Goal: Task Accomplishment & Management: Manage account settings

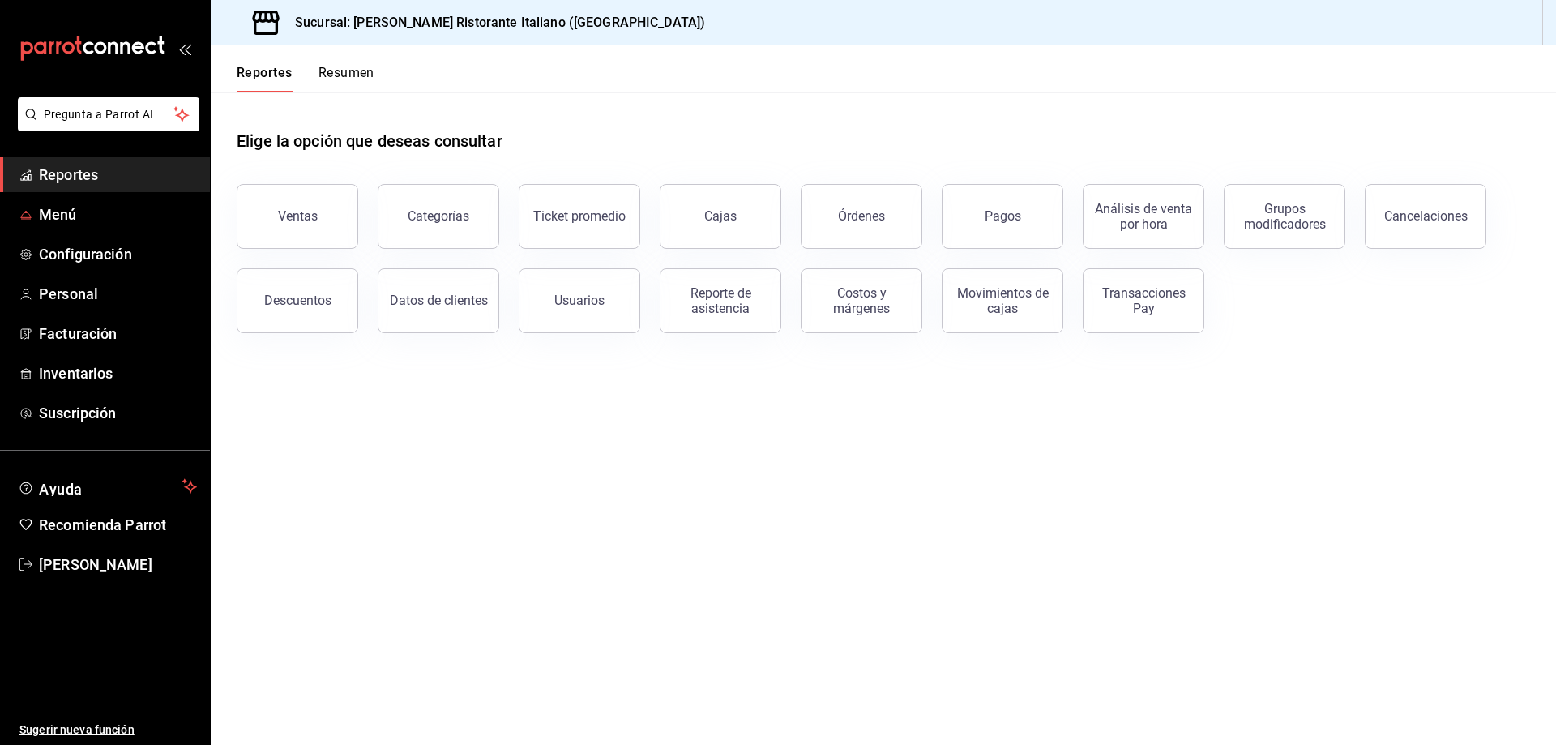
click at [72, 176] on span "Reportes" at bounding box center [118, 175] width 158 height 22
click at [68, 172] on span "Reportes" at bounding box center [118, 175] width 158 height 22
click at [696, 303] on div "Reporte de asistencia" at bounding box center [720, 300] width 100 height 31
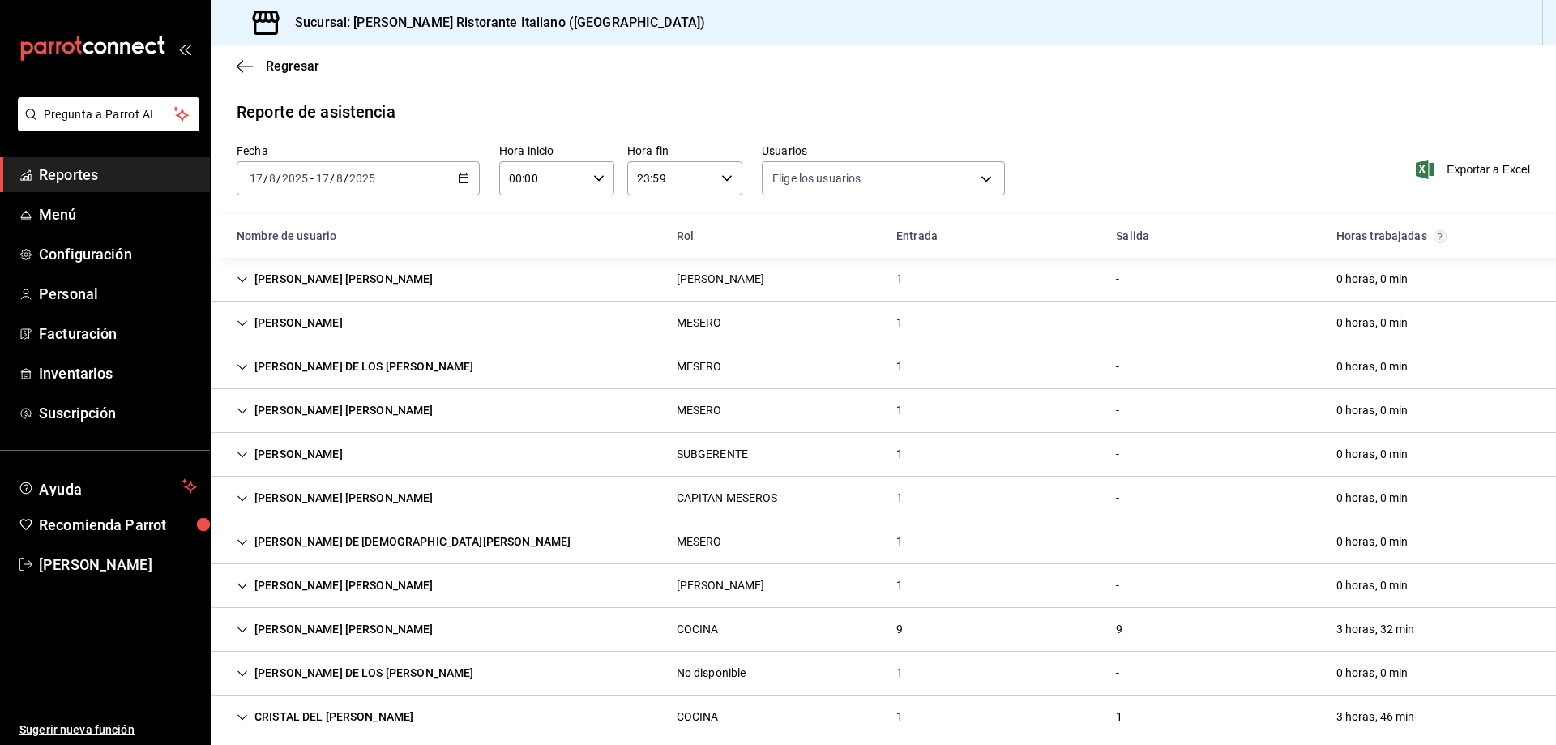
type input "fbaa1dcd-9b1b-42d3-8417-c392ee4ac69c,c847f7ff-4ec8-4711-b402-dbc889304ff0,82cd9…"
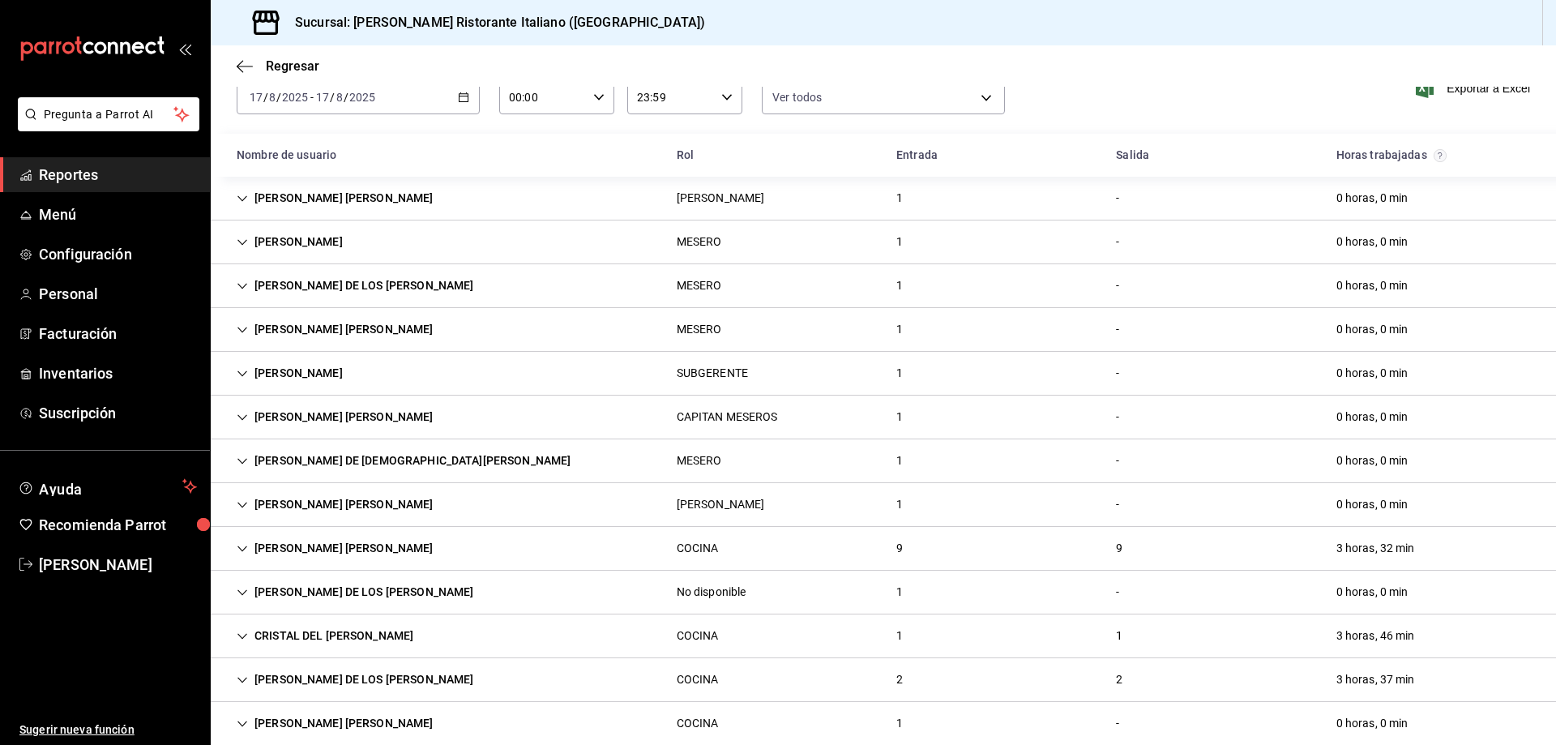
click at [240, 545] on icon "Cell" at bounding box center [242, 548] width 11 height 11
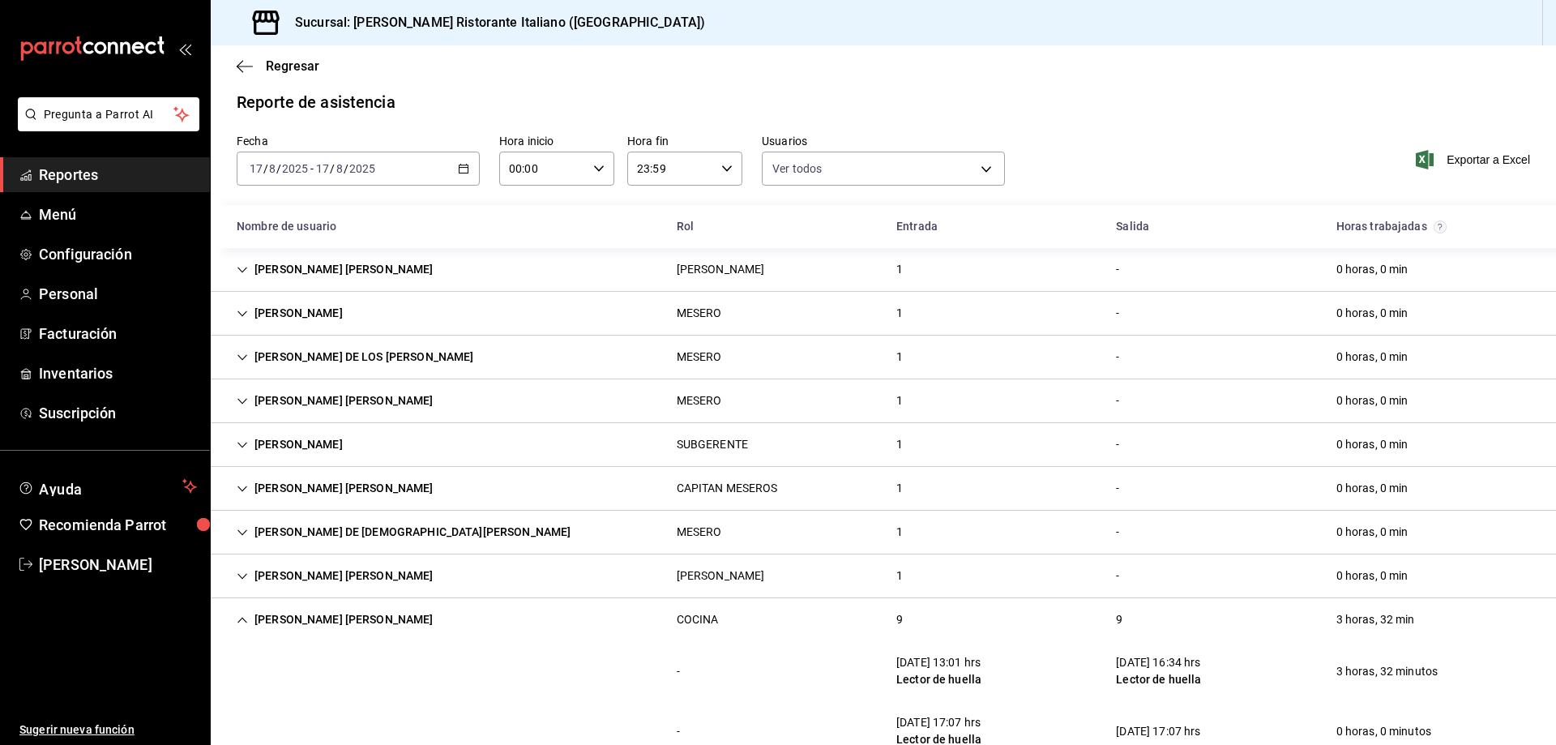
scroll to position [0, 0]
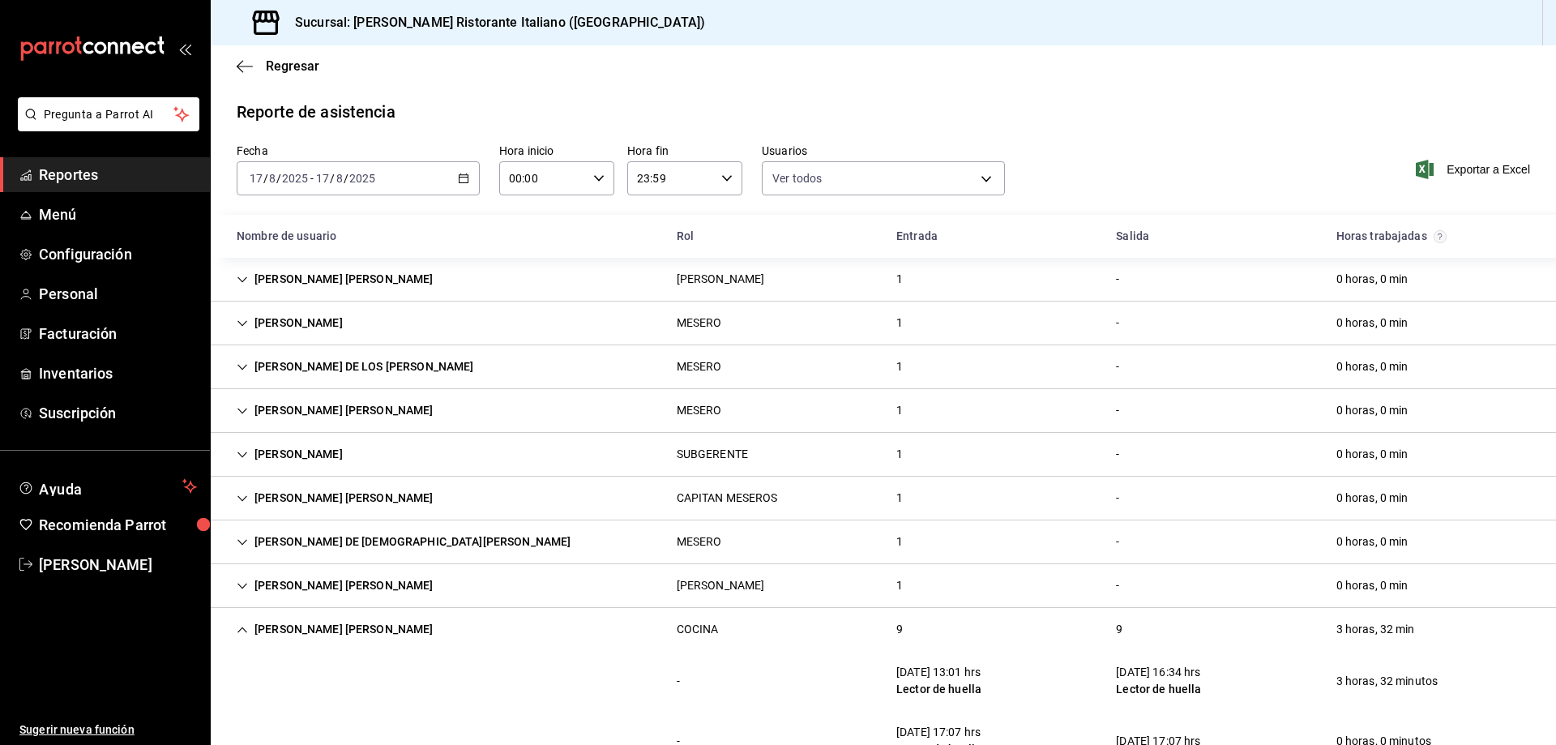
click at [242, 627] on icon "Cell" at bounding box center [242, 629] width 10 height 6
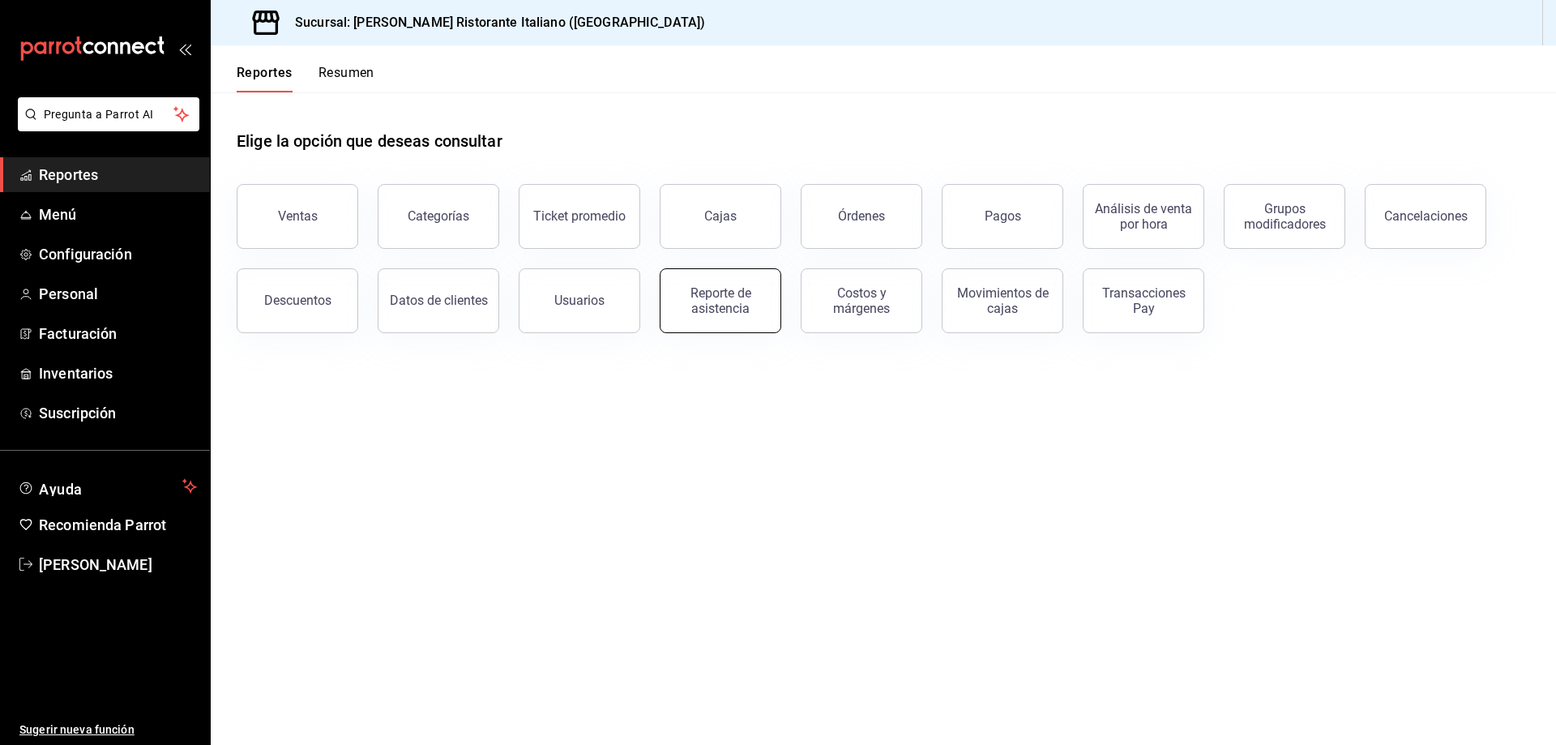
click at [731, 308] on div "Reporte de asistencia" at bounding box center [720, 300] width 100 height 31
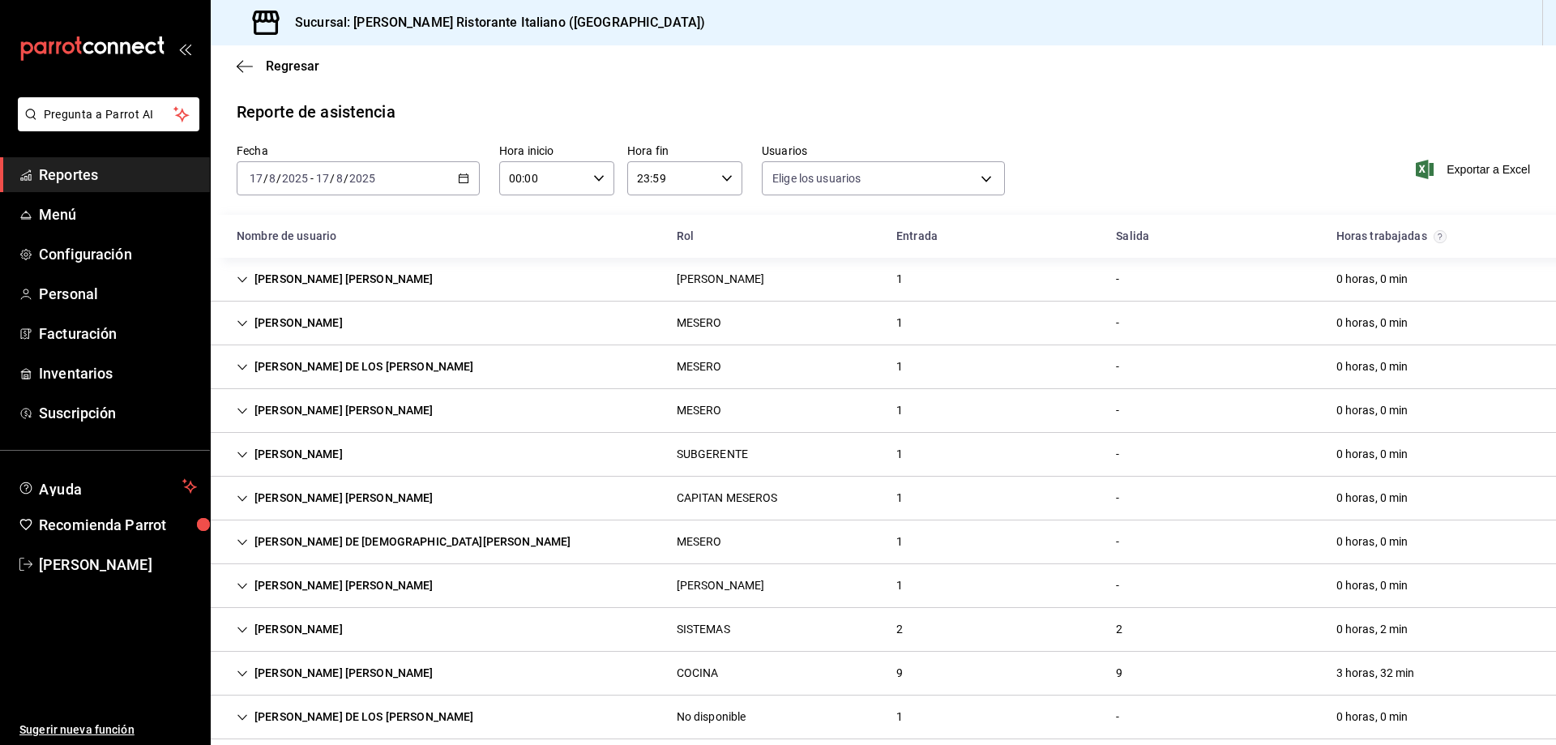
type input "fbaa1dcd-9b1b-42d3-8417-c392ee4ac69c,c847f7ff-4ec8-4711-b402-dbc889304ff0,82cd9…"
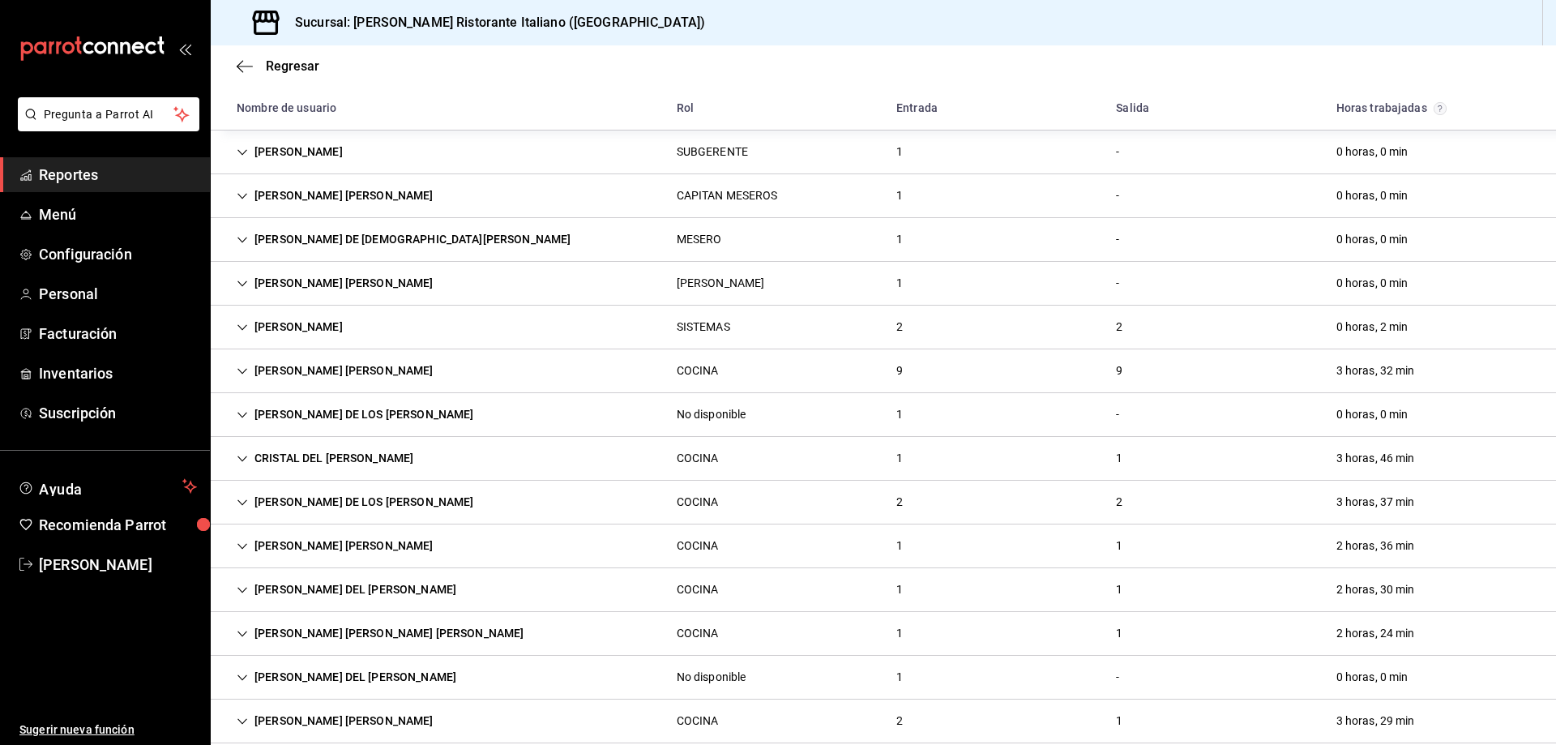
scroll to position [221, 0]
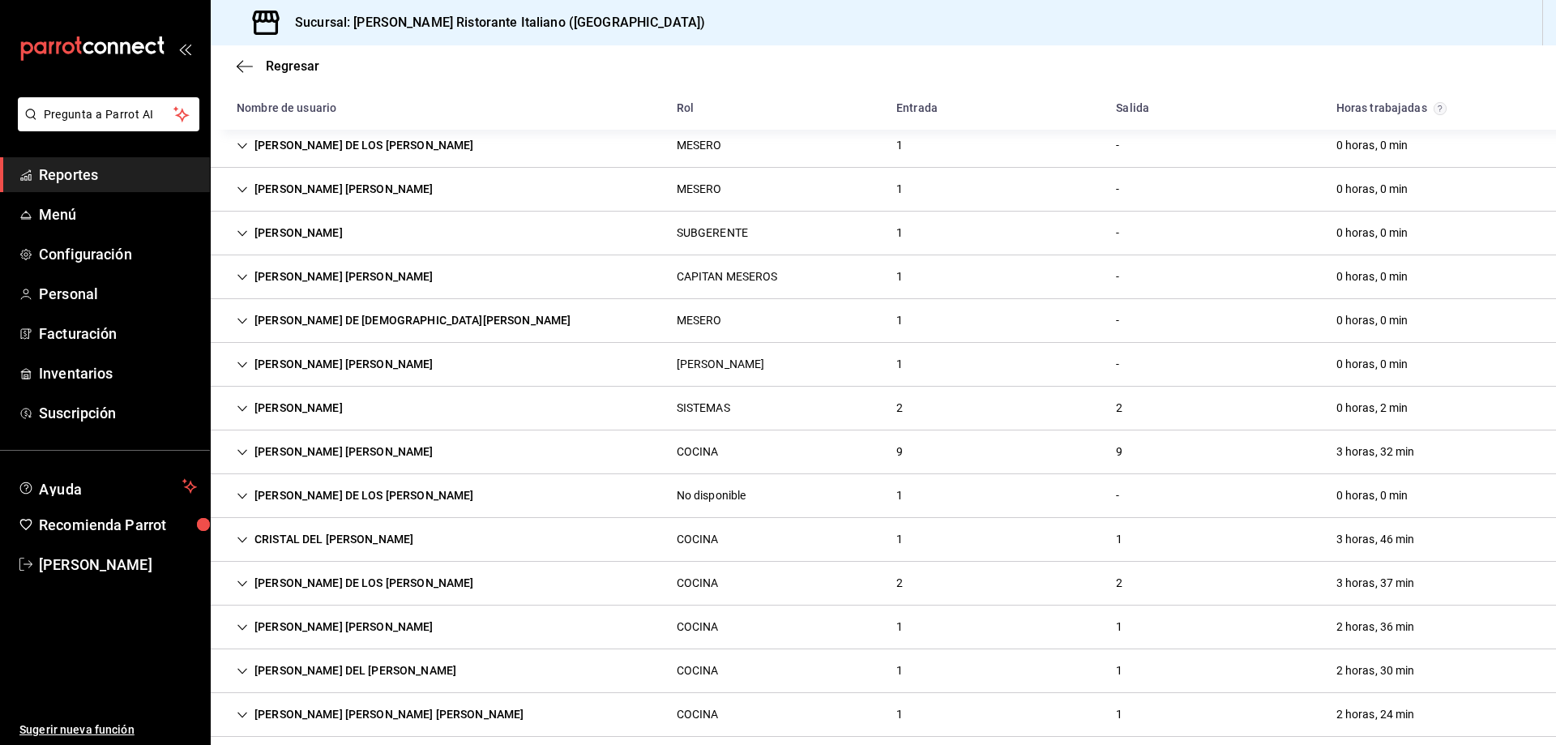
click at [237, 404] on icon "Cell" at bounding box center [242, 408] width 11 height 11
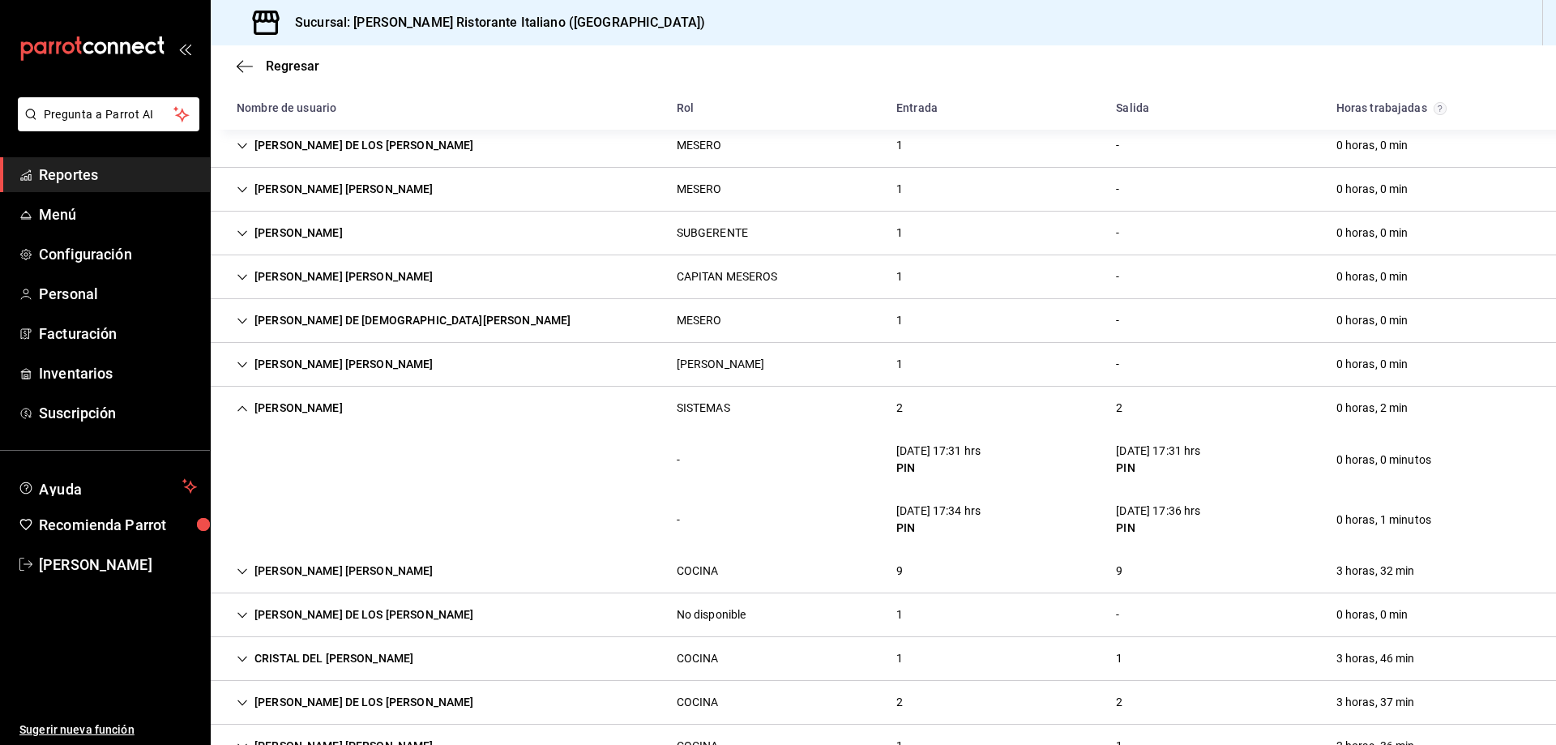
click at [237, 404] on icon "Cell" at bounding box center [242, 408] width 11 height 11
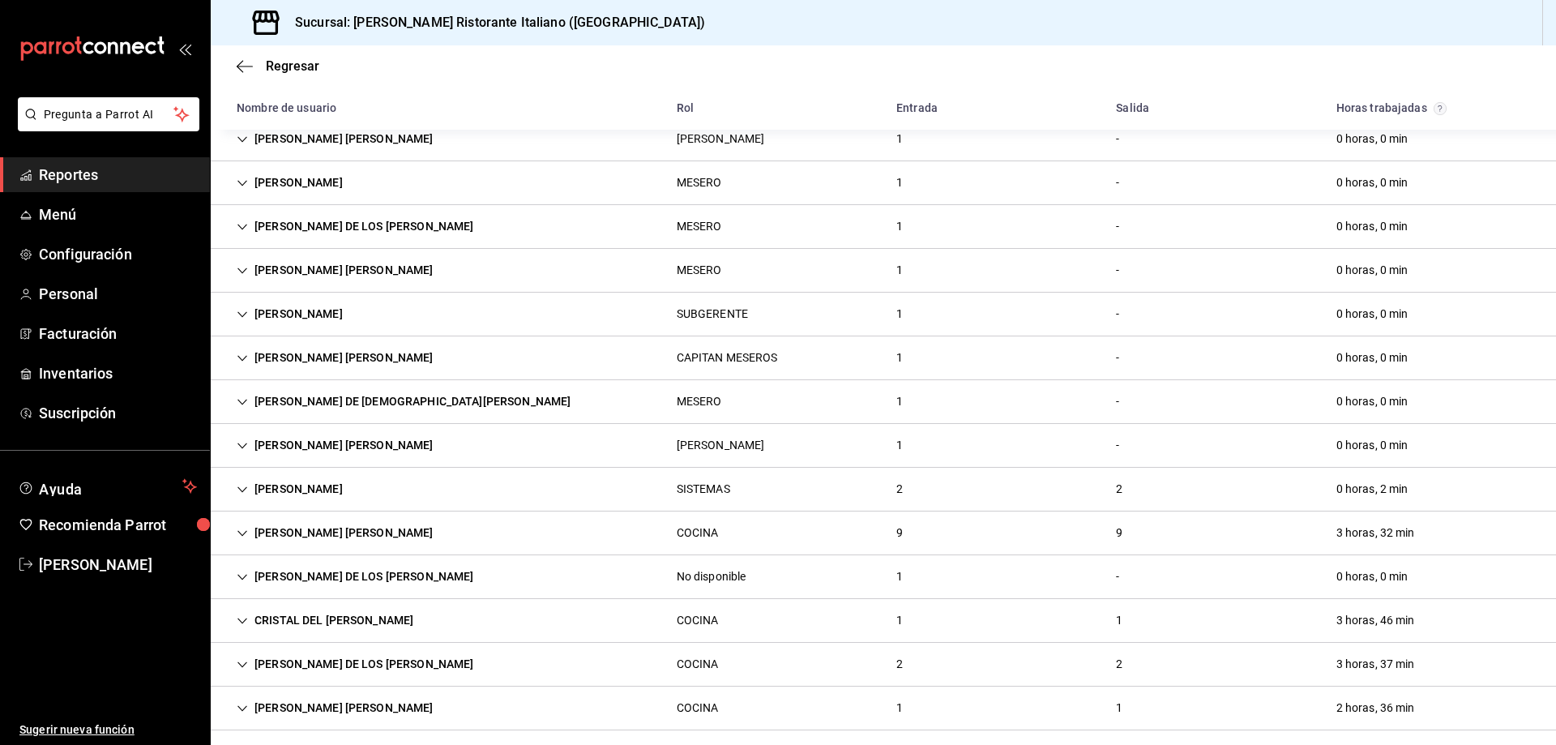
scroll to position [0, 0]
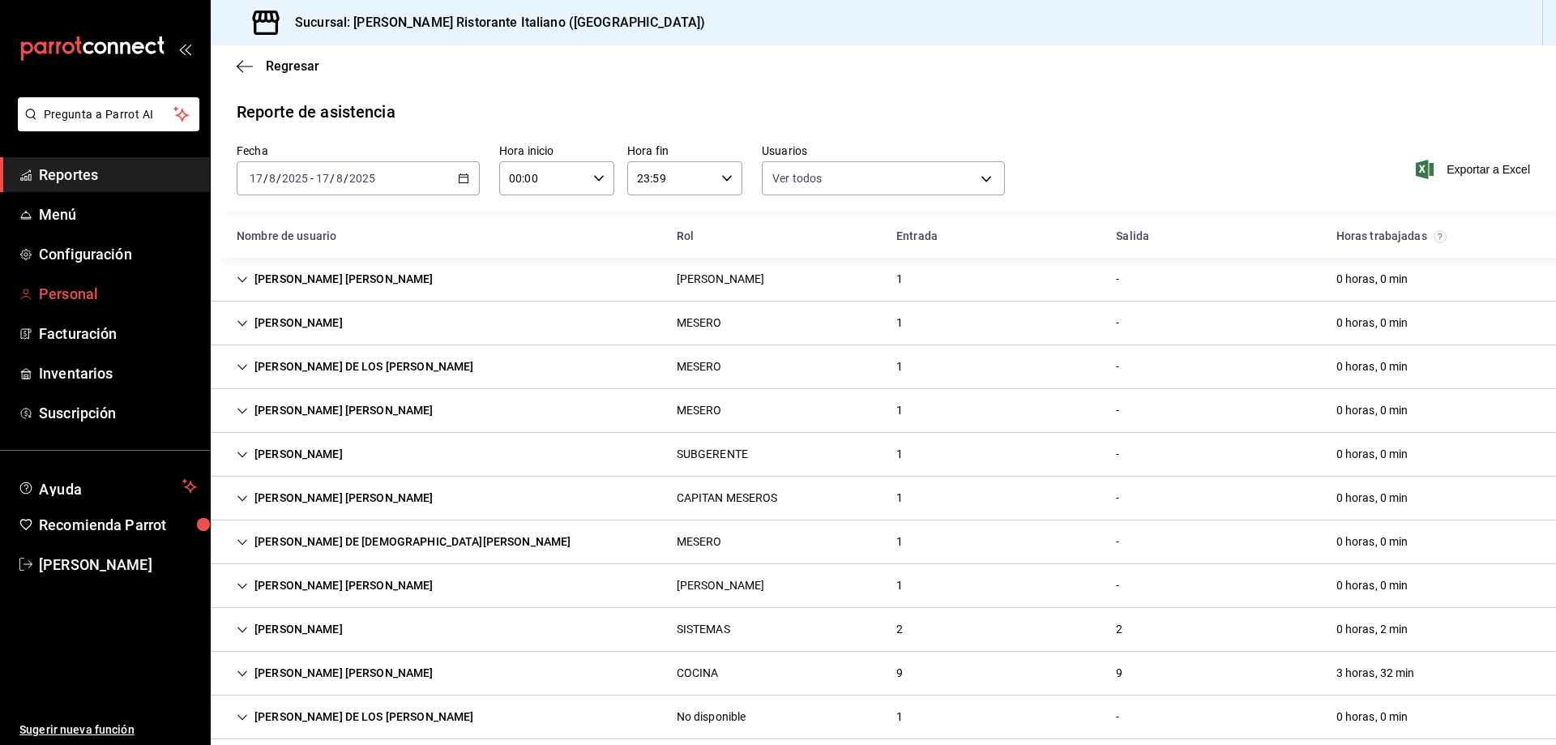
click at [57, 297] on span "Personal" at bounding box center [118, 294] width 158 height 22
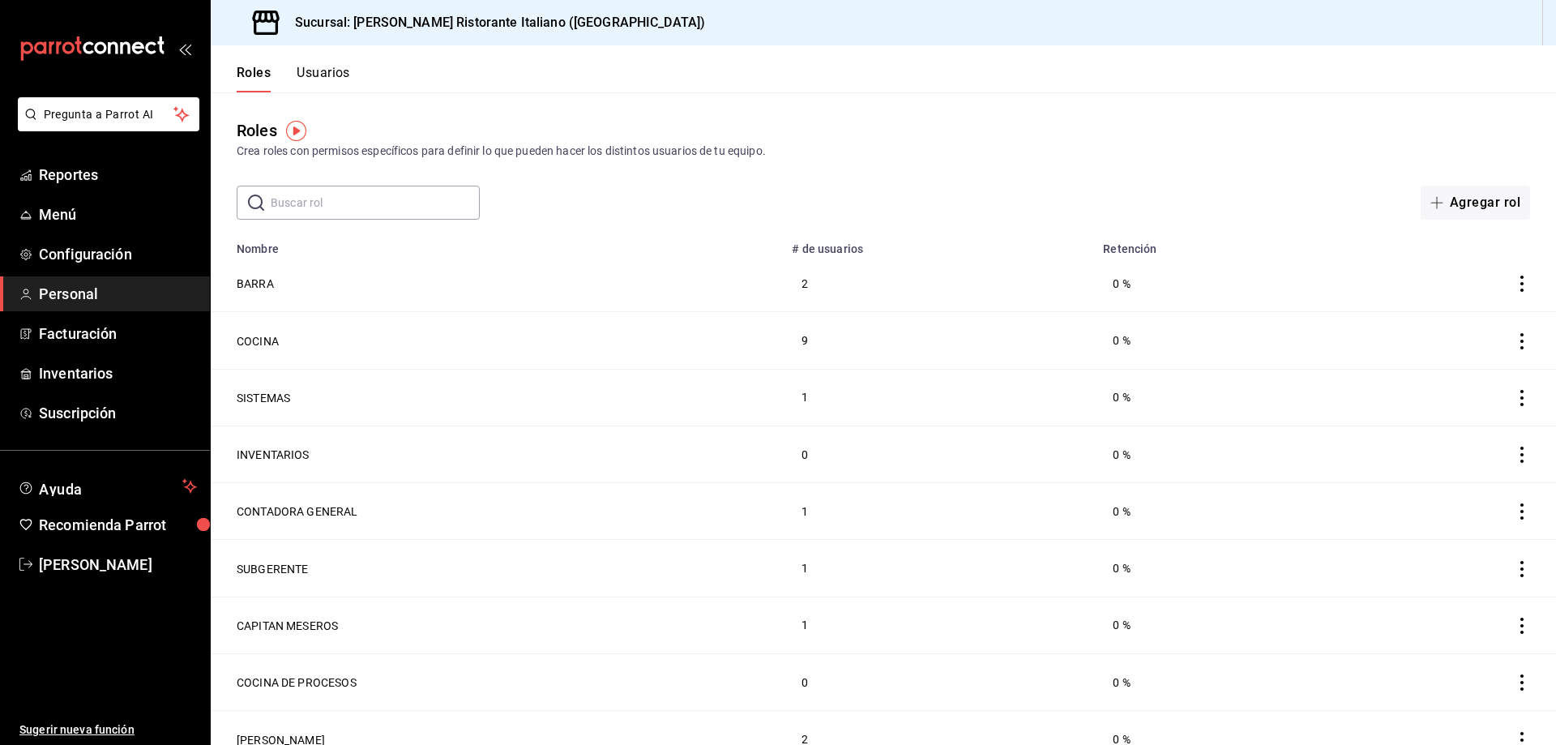
click at [340, 67] on button "Usuarios" at bounding box center [323, 79] width 53 height 28
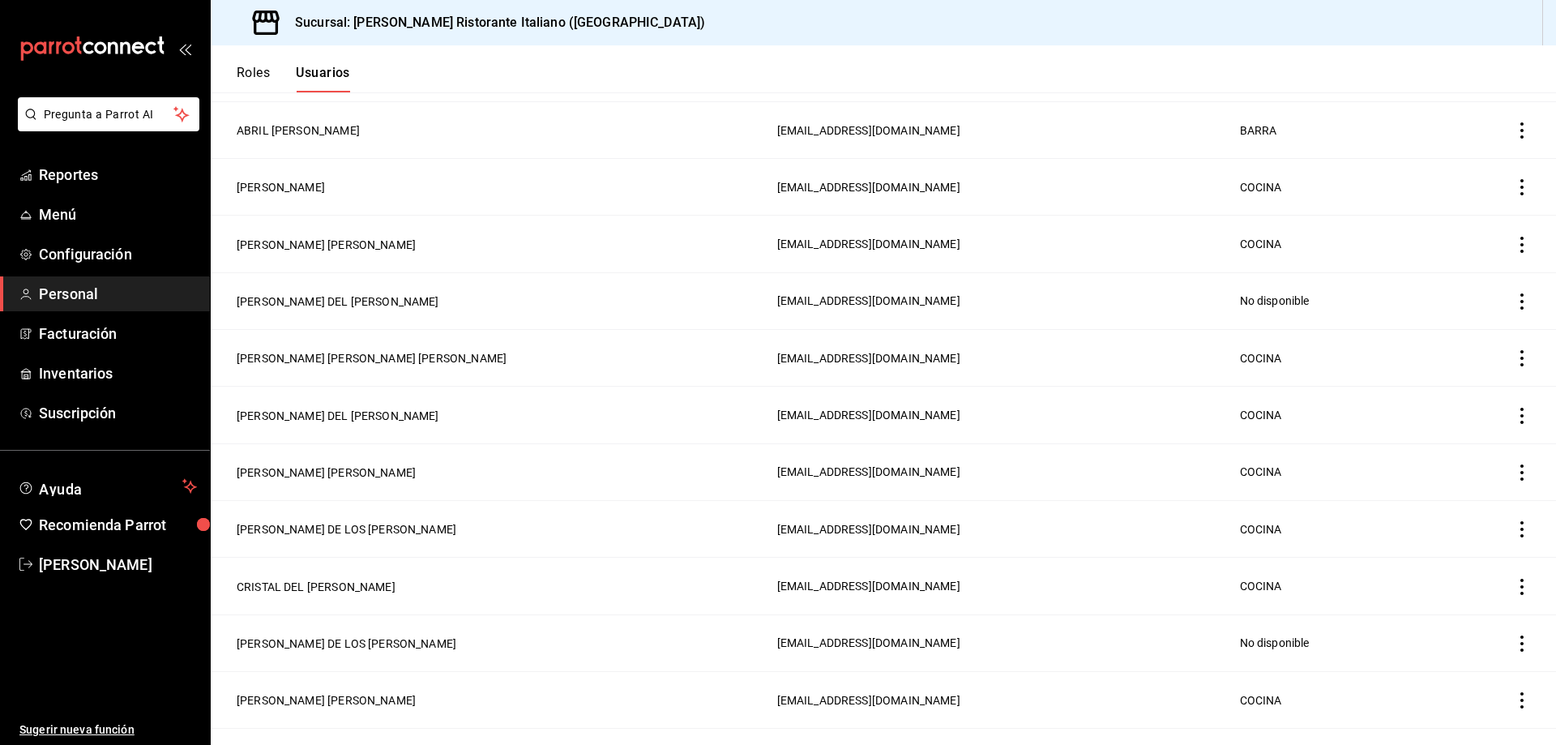
scroll to position [486, 0]
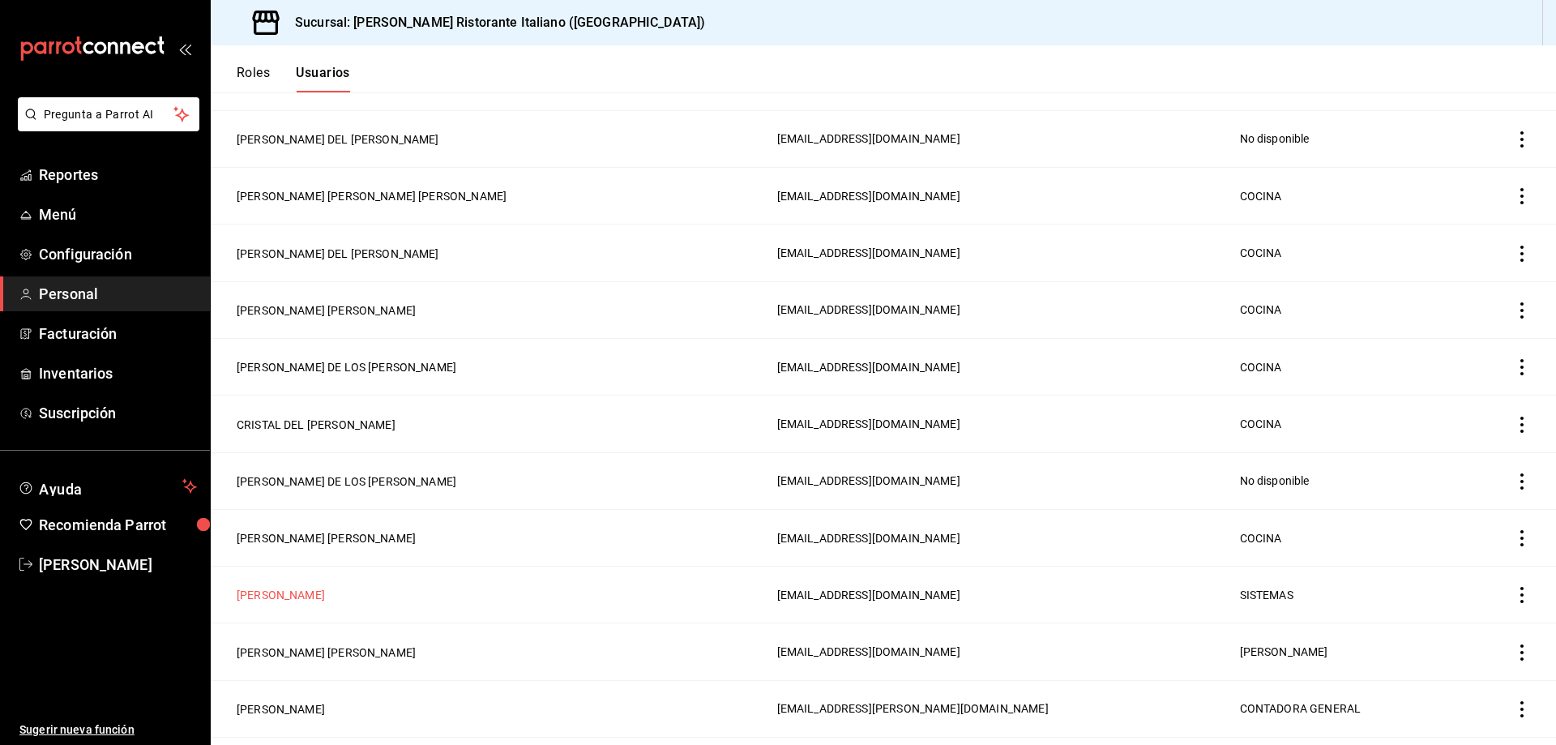
click at [312, 587] on button "[PERSON_NAME]" at bounding box center [281, 595] width 88 height 16
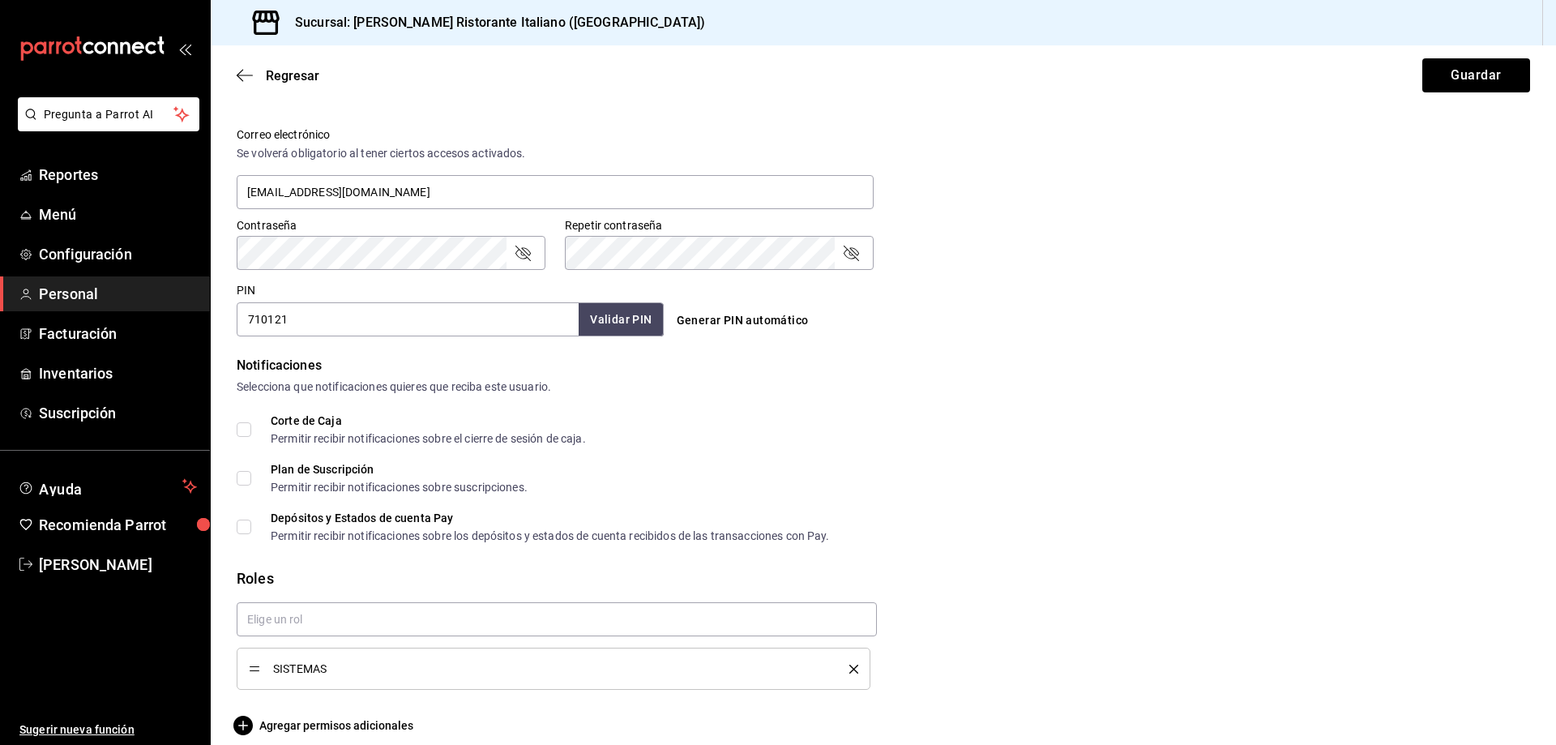
scroll to position [604, 0]
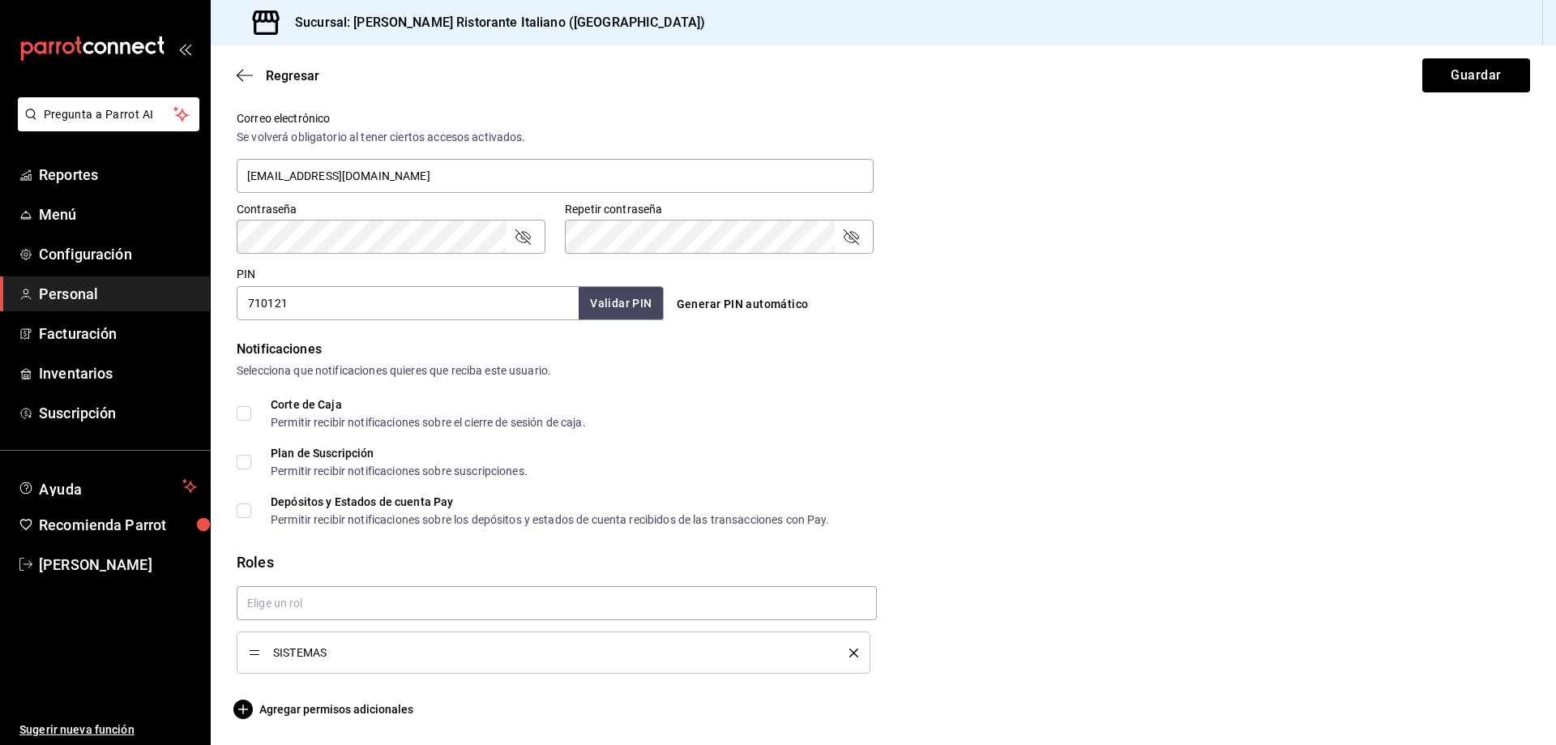
click at [849, 652] on icon "delete" at bounding box center [853, 652] width 9 height 9
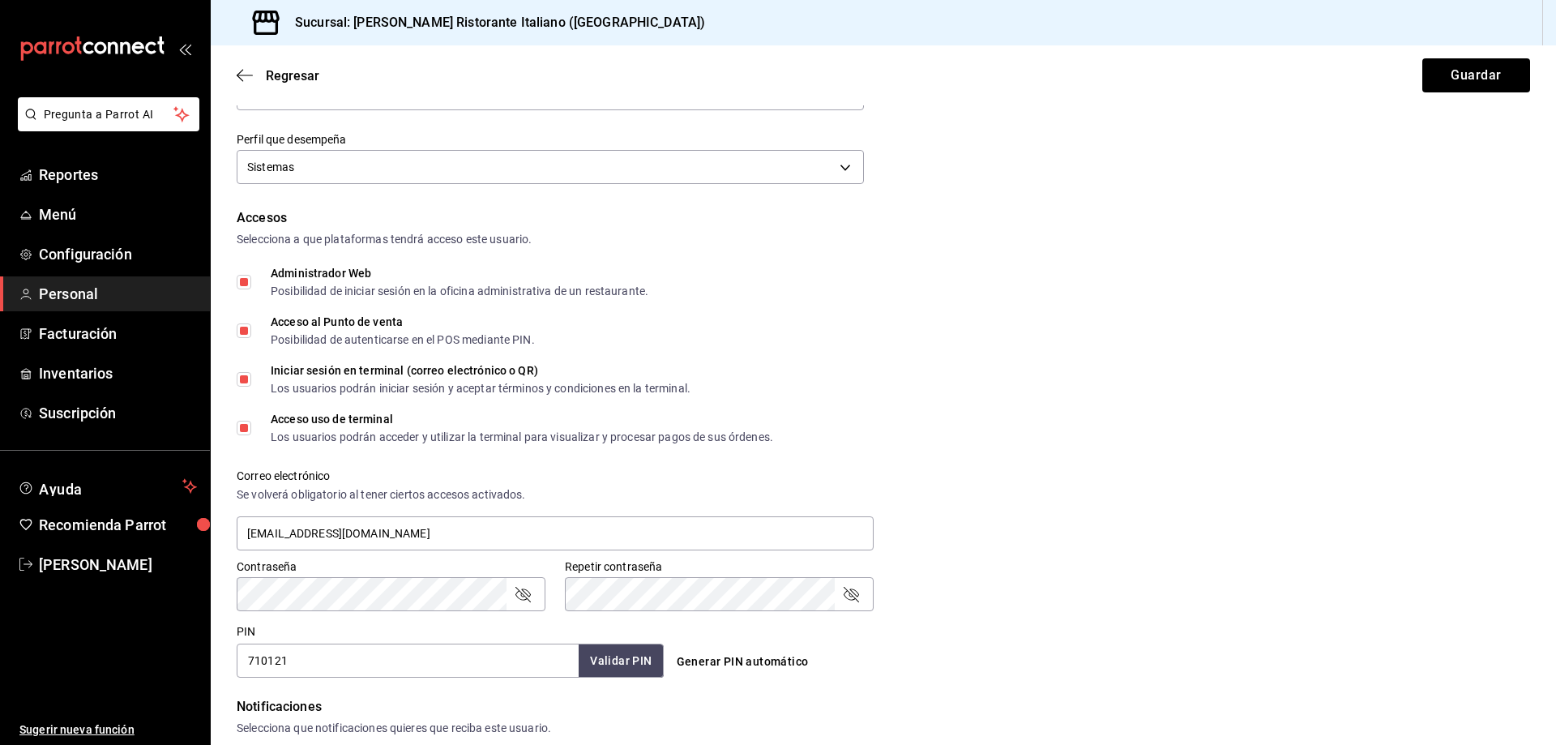
scroll to position [226, 0]
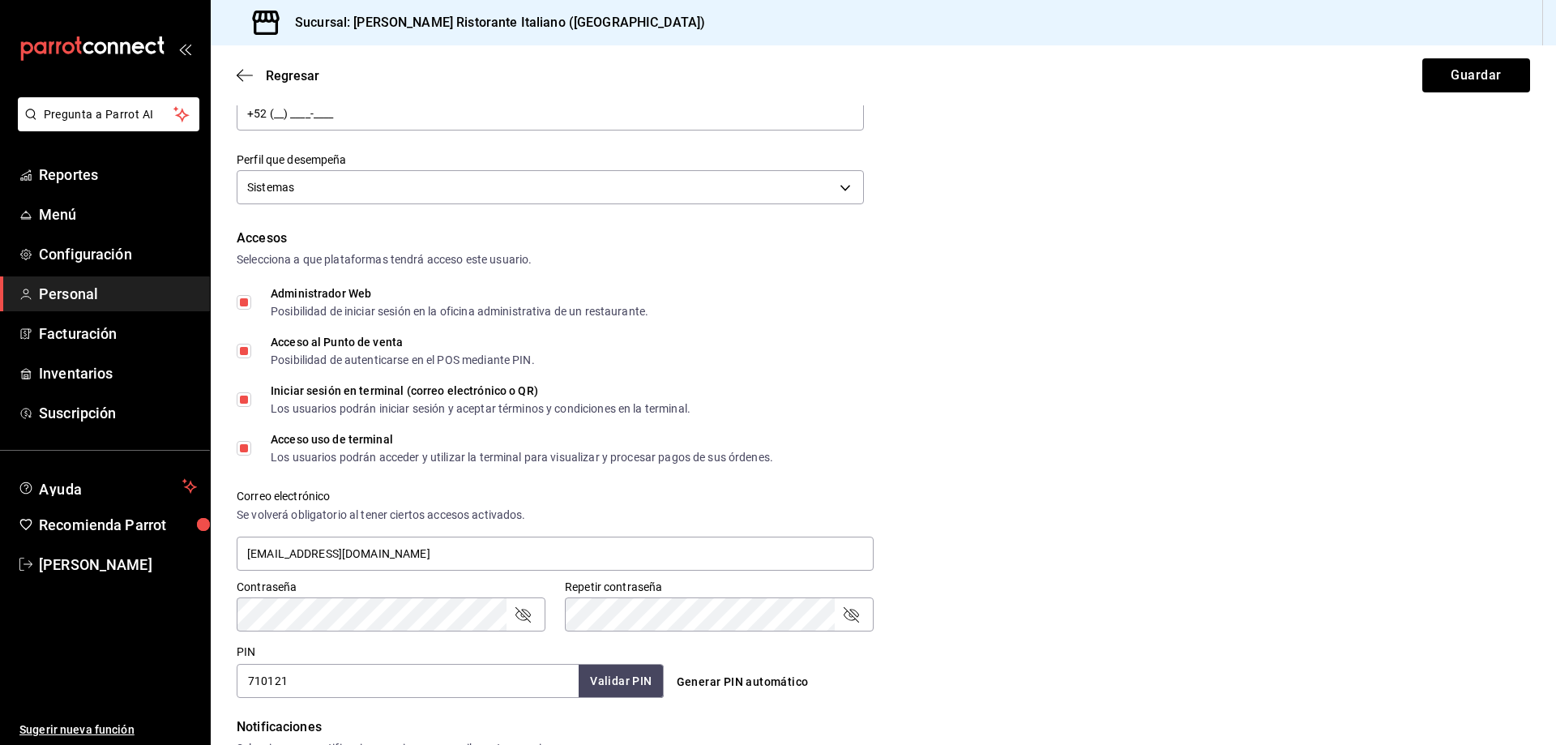
click at [245, 443] on input "Acceso uso de terminal Los usuarios podrán acceder y utilizar la terminal para …" at bounding box center [244, 448] width 15 height 15
checkbox input "false"
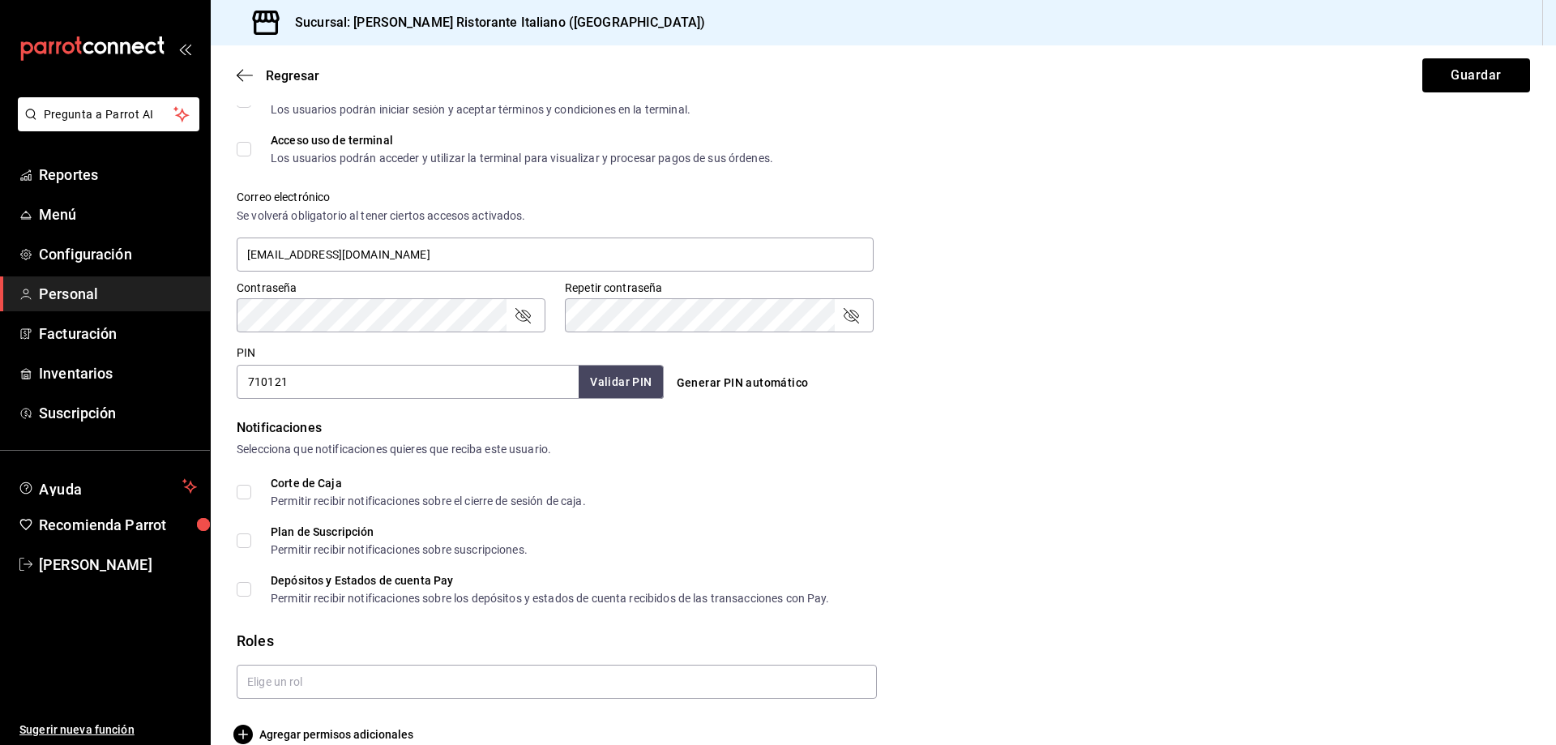
scroll to position [550, 0]
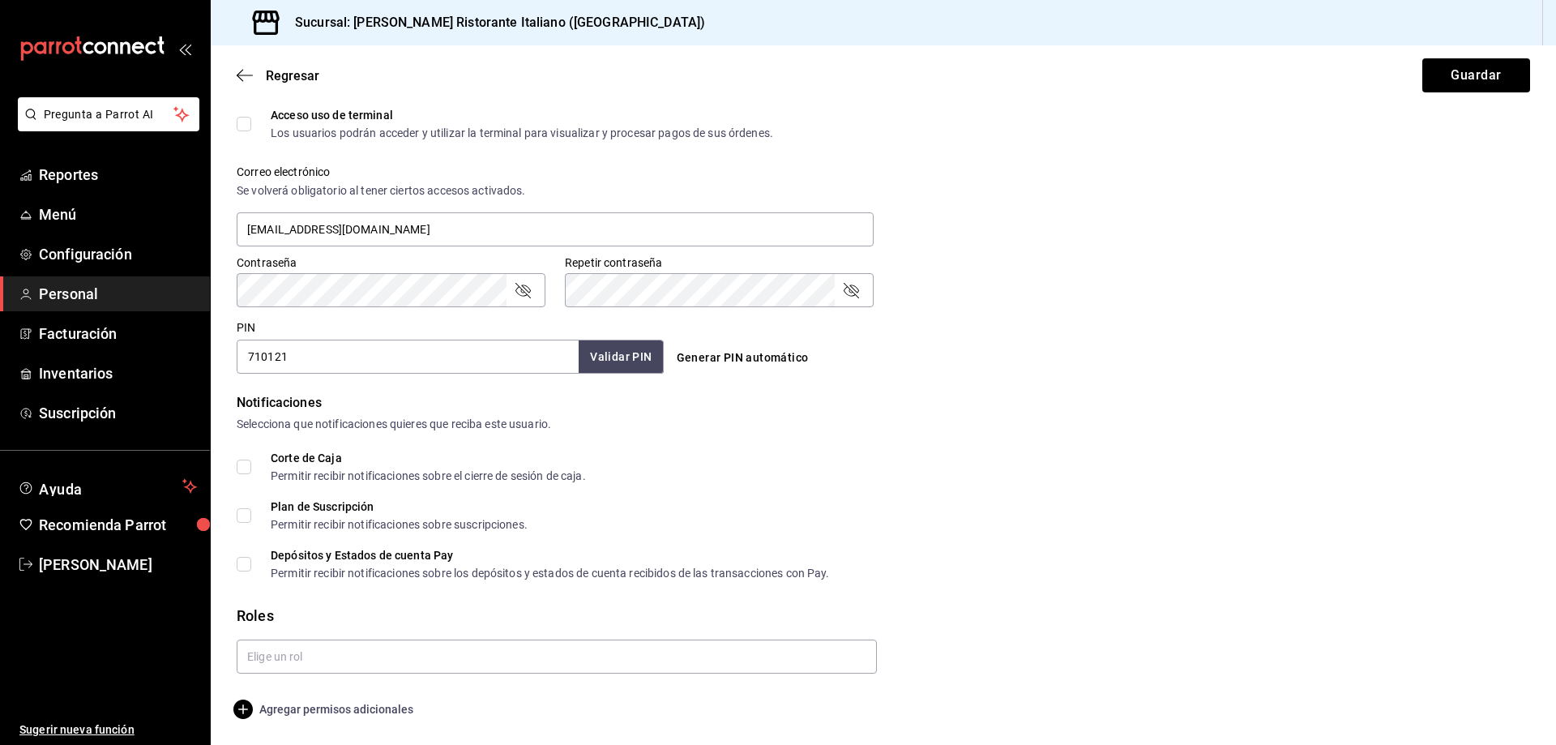
click at [373, 704] on span "Agregar permisos adicionales" at bounding box center [325, 708] width 177 height 19
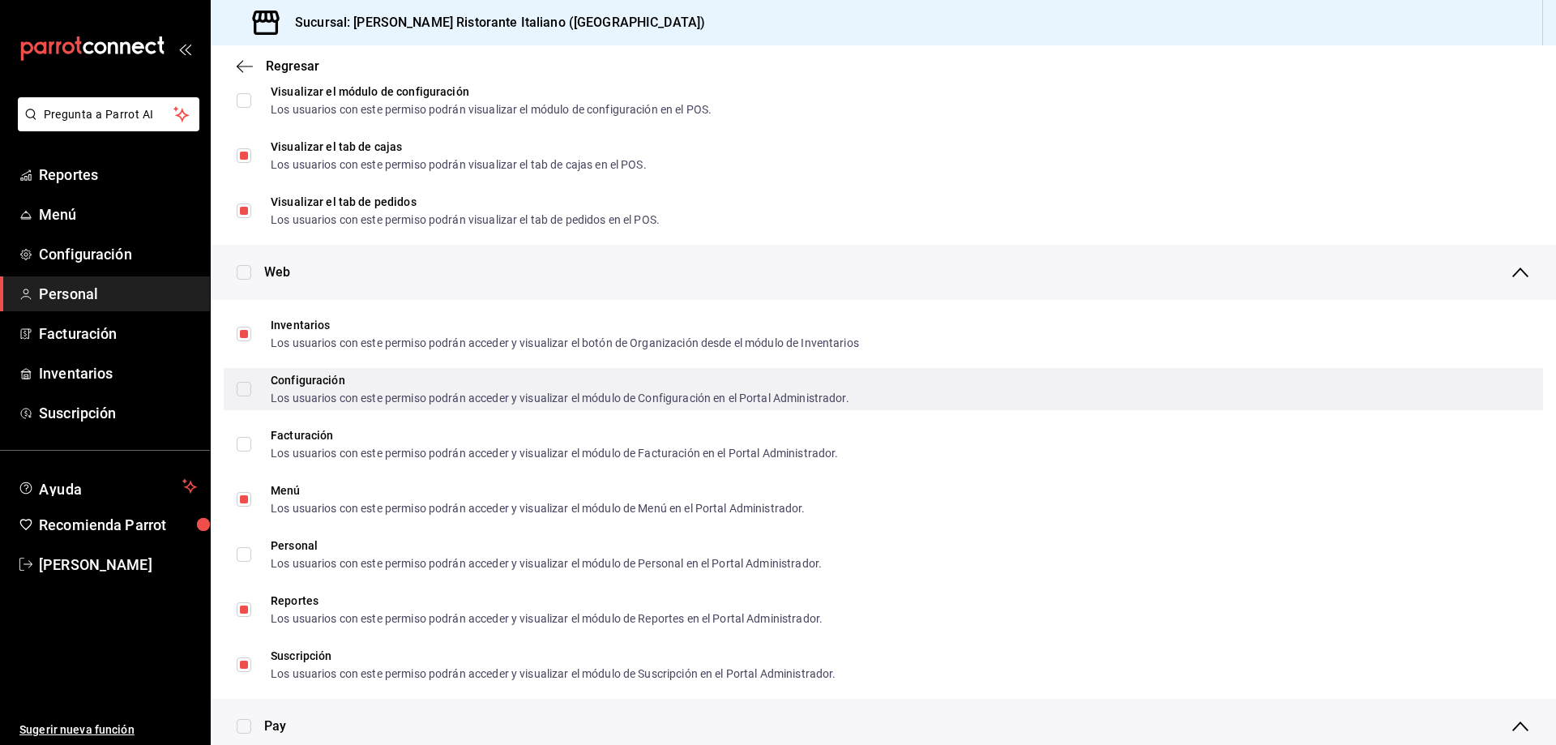
click at [247, 389] on input "Configuración Los usuarios con este permiso podrán acceder y visualizar el módu…" at bounding box center [244, 389] width 15 height 15
checkbox input "true"
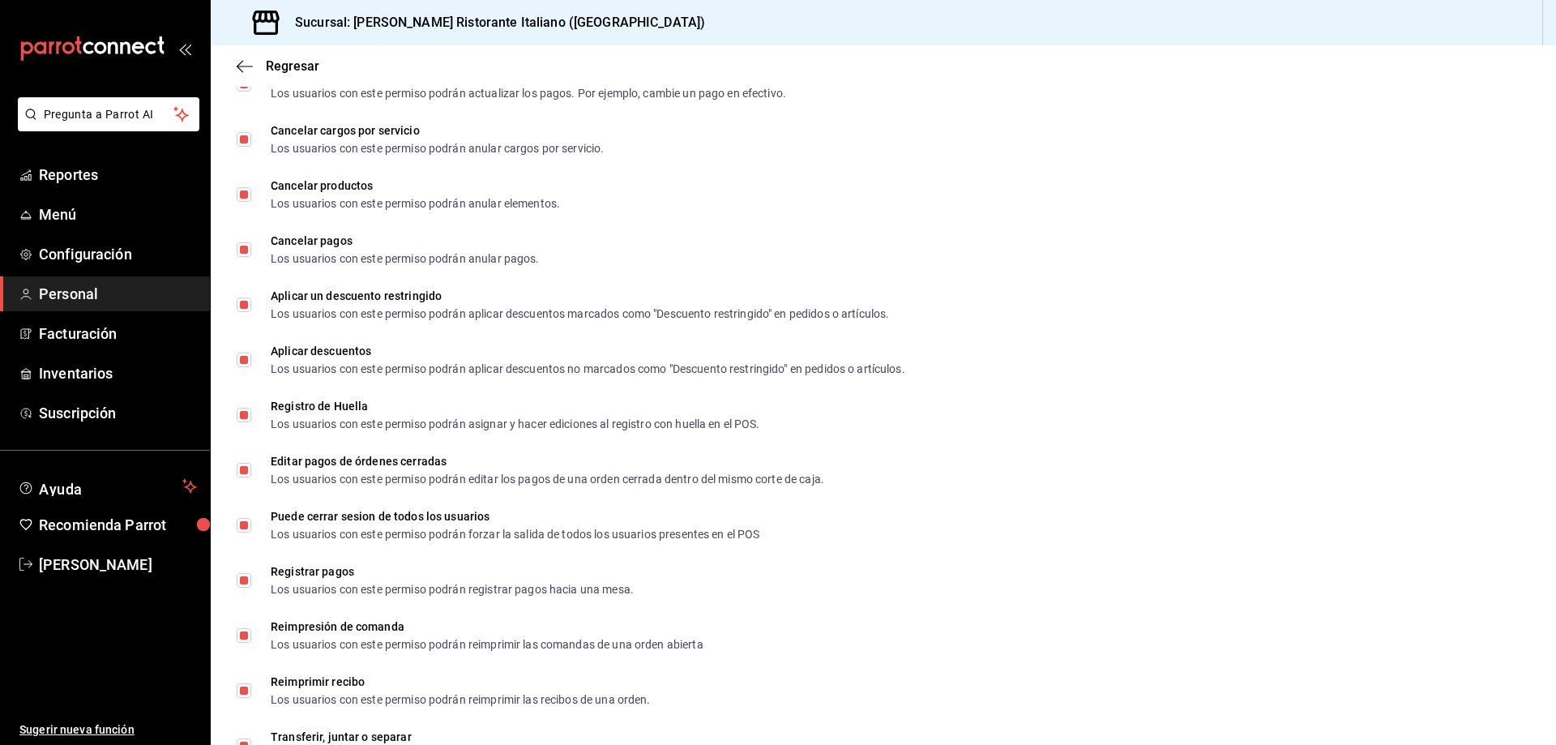
scroll to position [2209, 0]
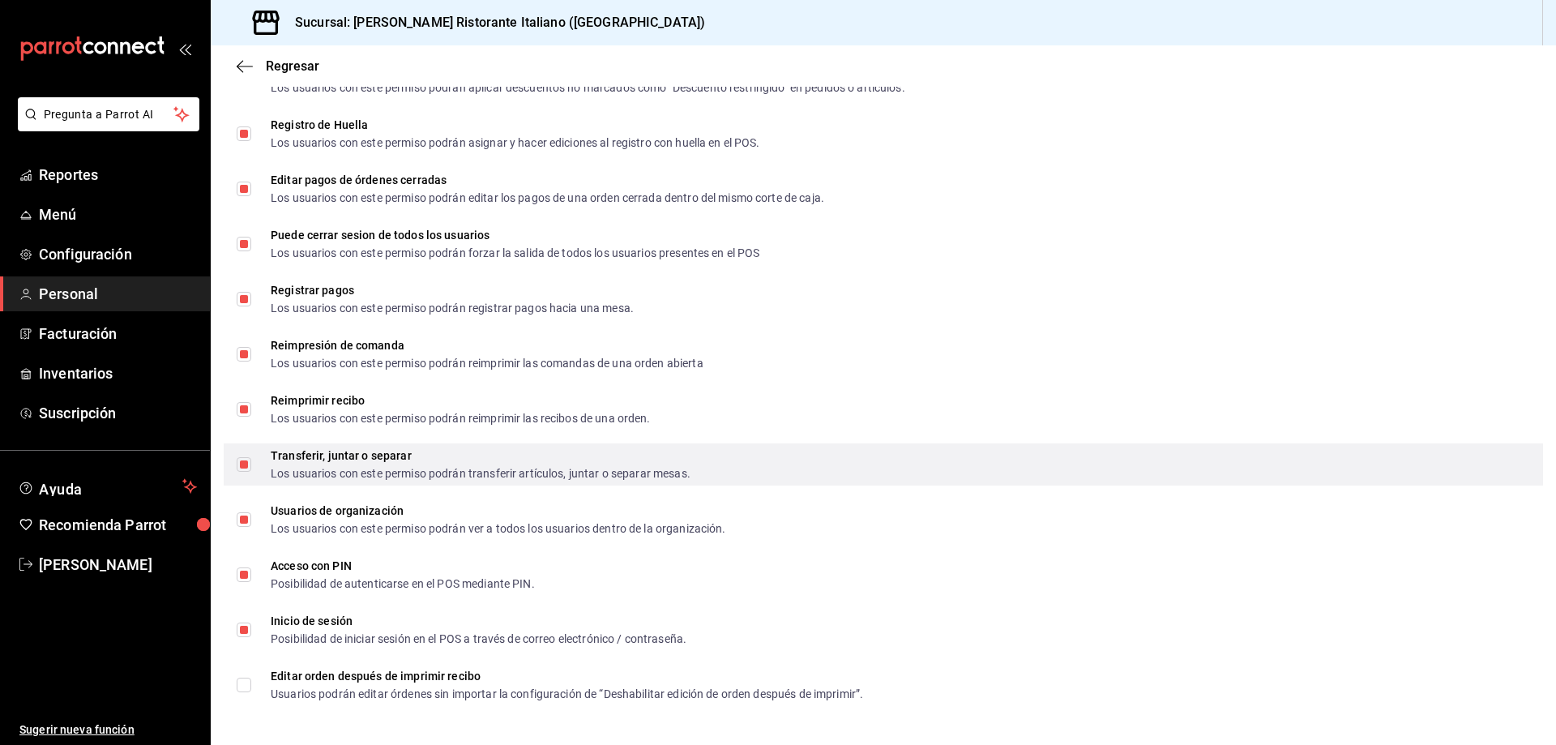
click at [243, 464] on input "Transferir, juntar o separar Los usuarios con este permiso podrán transferir ar…" at bounding box center [244, 464] width 15 height 15
checkbox input "false"
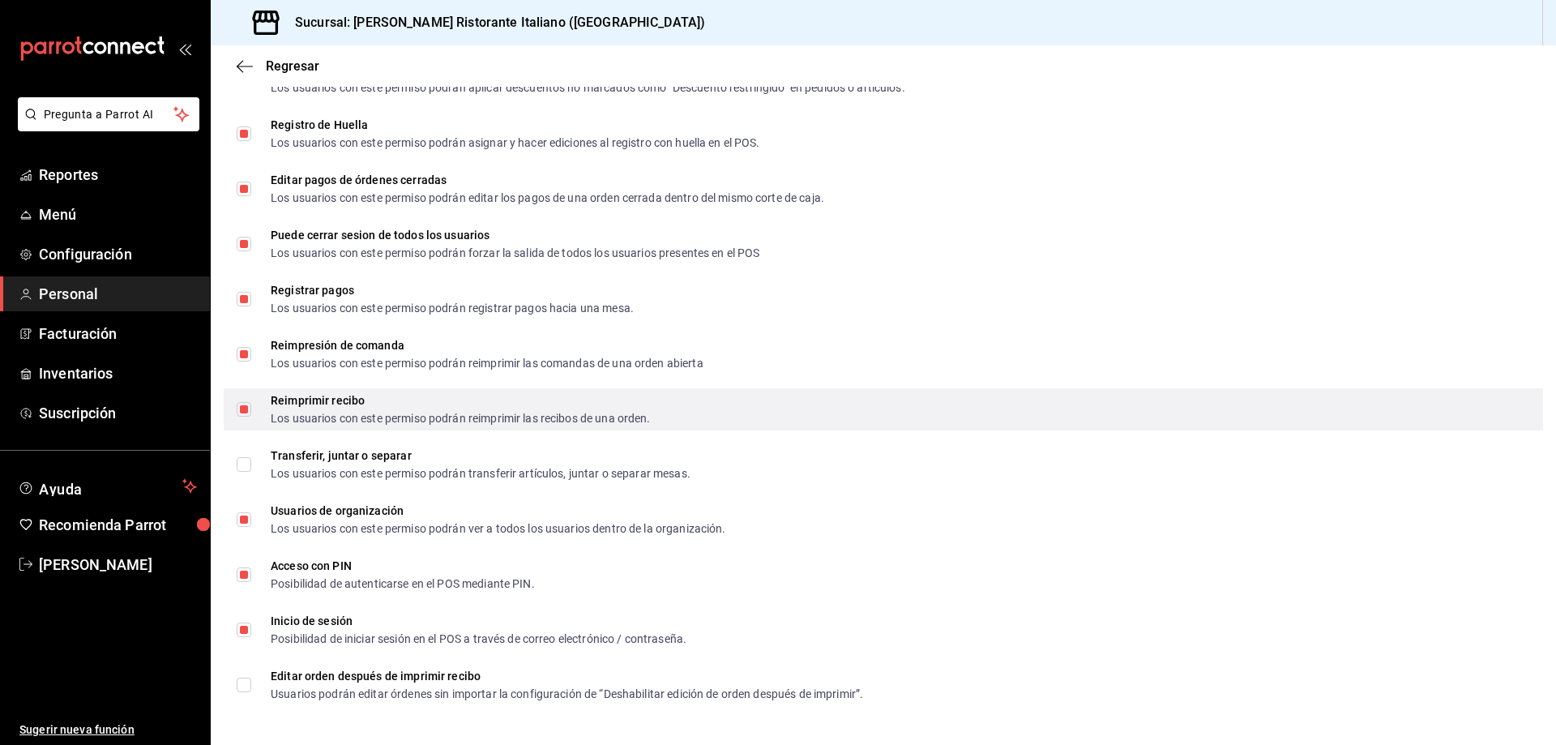
click at [241, 408] on input "Reimprimir recibo Los usuarios con este permiso podrán reimprimir las recibos d…" at bounding box center [244, 409] width 15 height 15
checkbox input "false"
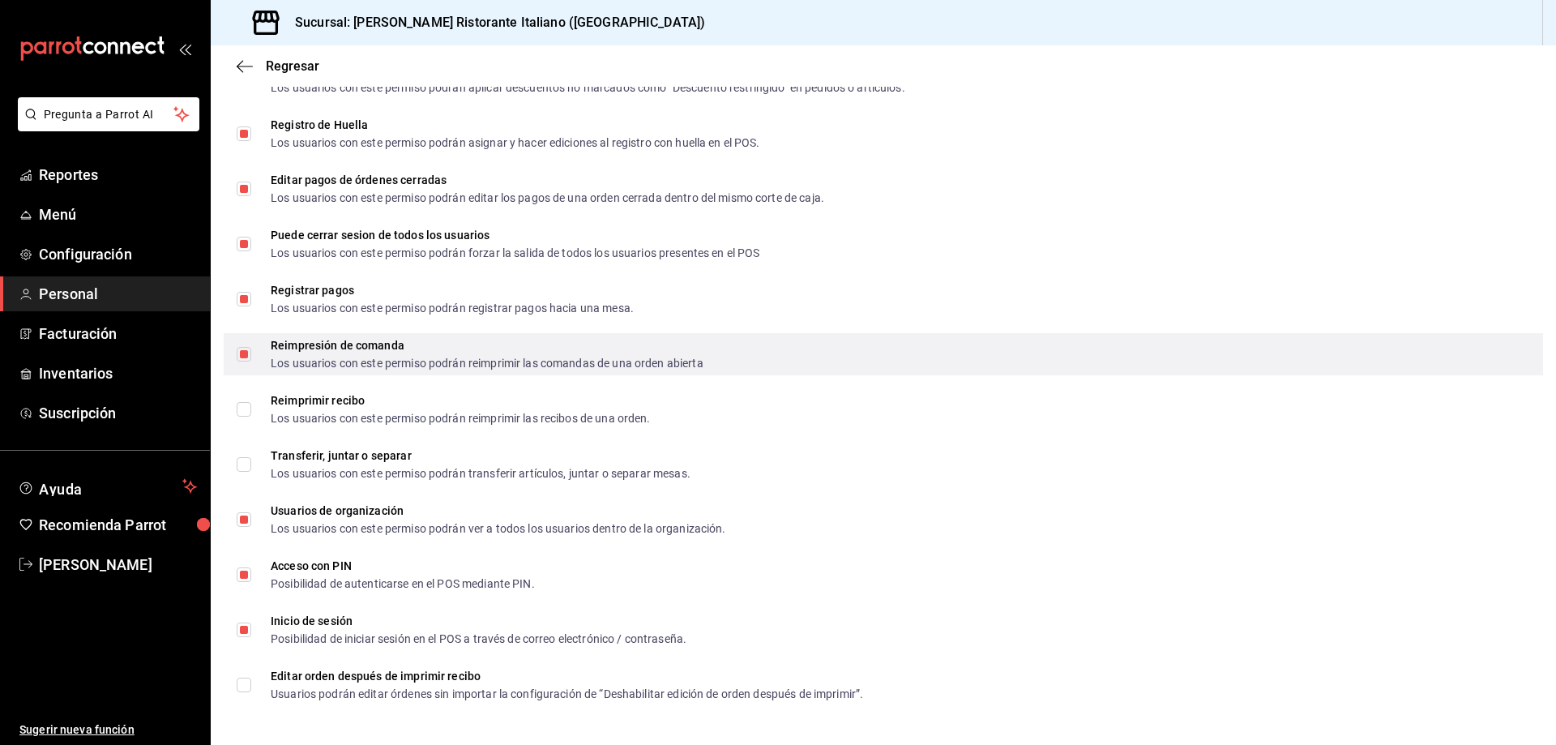
click at [244, 355] on input "Reimpresión de comanda Los usuarios con este permiso podrán reimprimir las coma…" at bounding box center [244, 354] width 15 height 15
checkbox input "false"
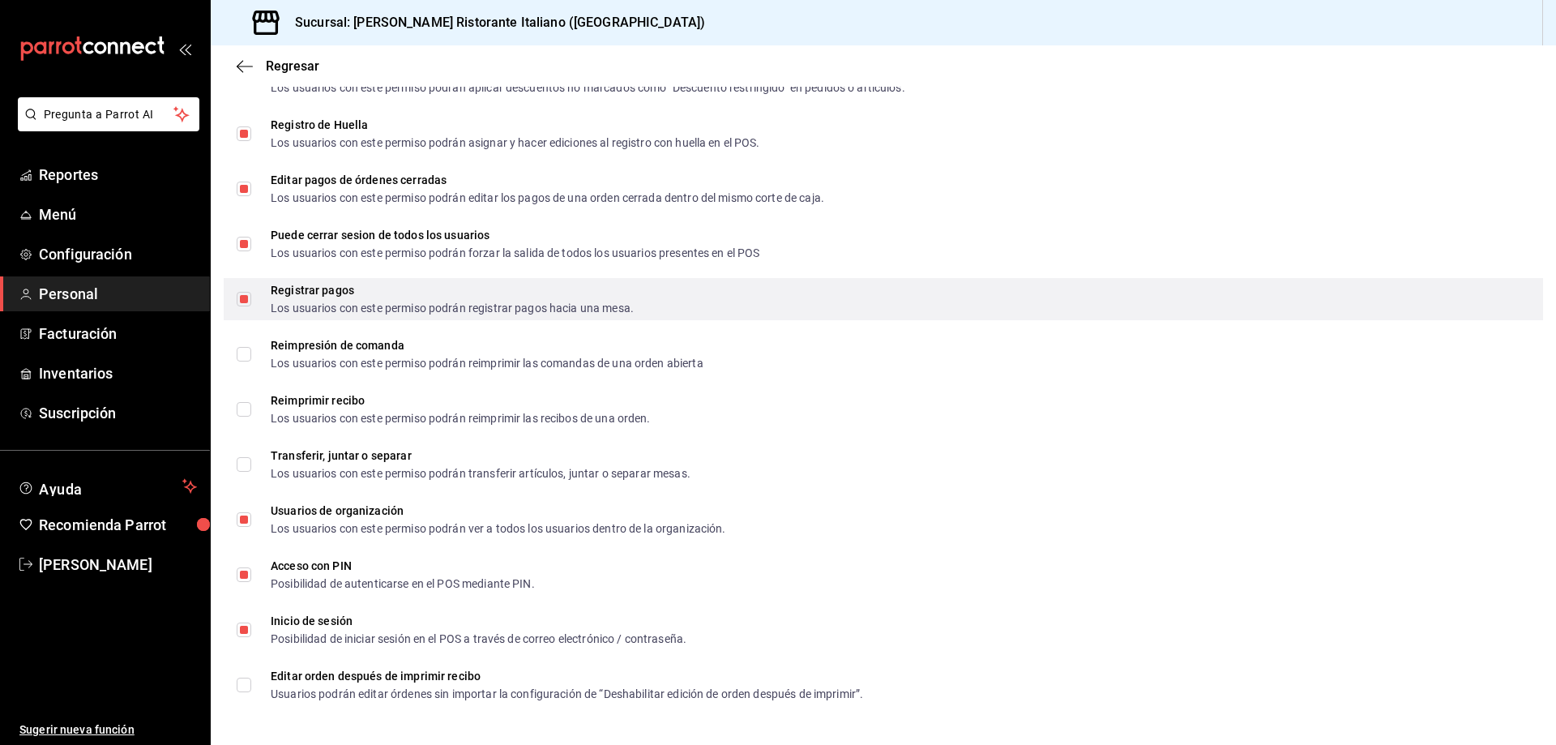
click at [246, 301] on input "Registrar pagos Los usuarios con este permiso podrán registrar pagos hacia una …" at bounding box center [244, 299] width 15 height 15
checkbox input "false"
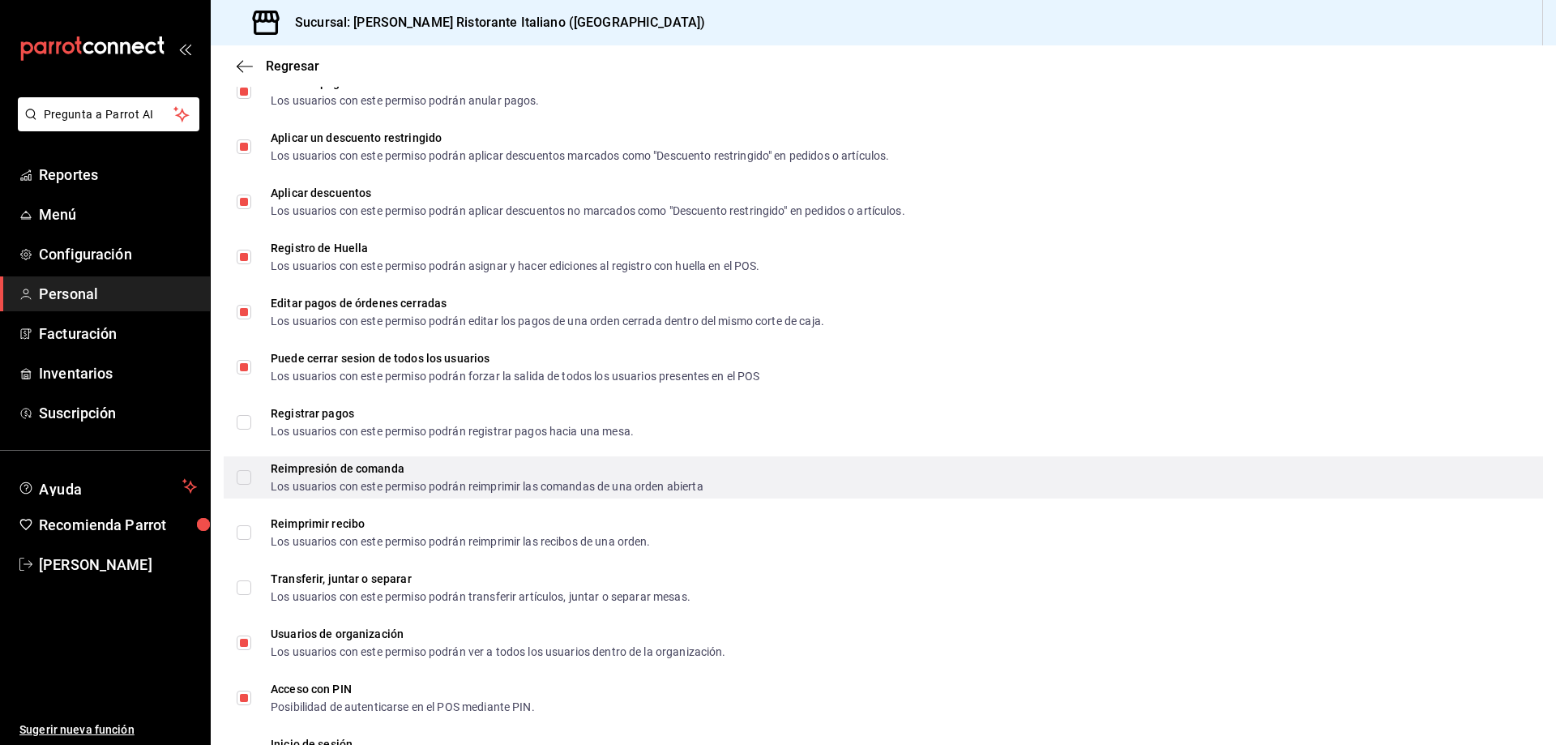
scroll to position [2047, 0]
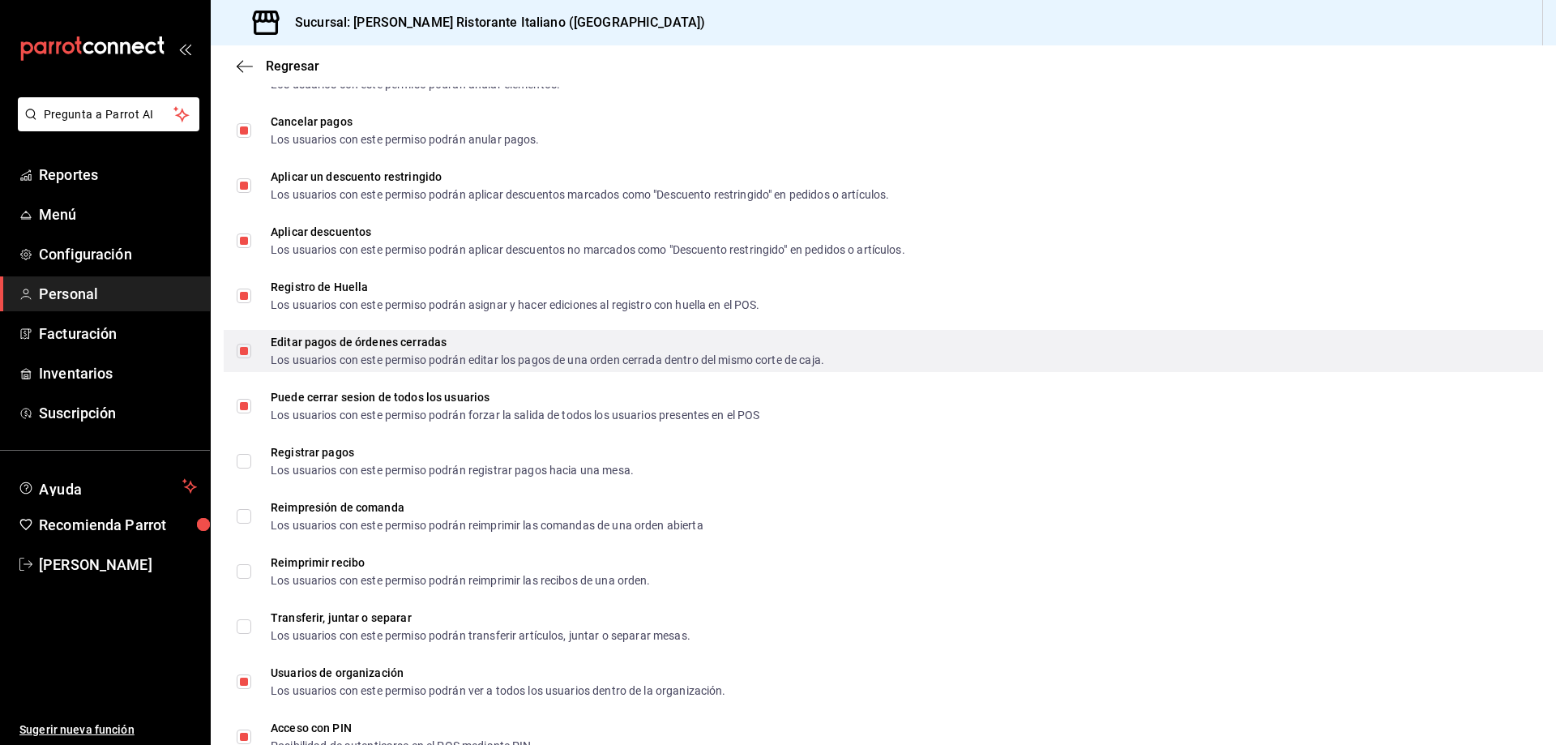
click at [246, 351] on input "Editar pagos de órdenes cerradas Los usuarios con este permiso podrán editar lo…" at bounding box center [244, 351] width 15 height 15
checkbox input "false"
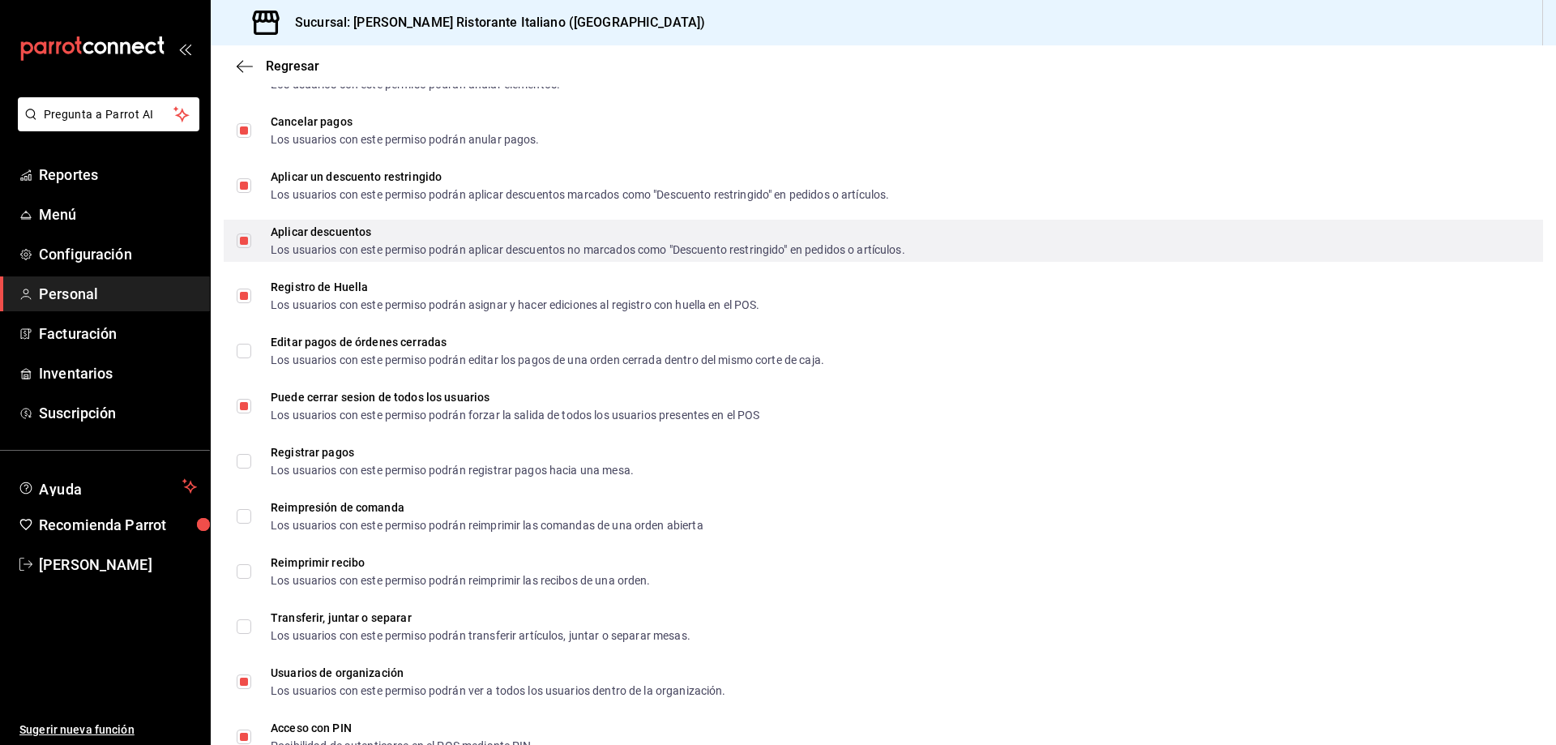
click at [246, 238] on input "Aplicar descuentos Los usuarios con este permiso podrán aplicar descuentos no m…" at bounding box center [244, 240] width 15 height 15
checkbox input "false"
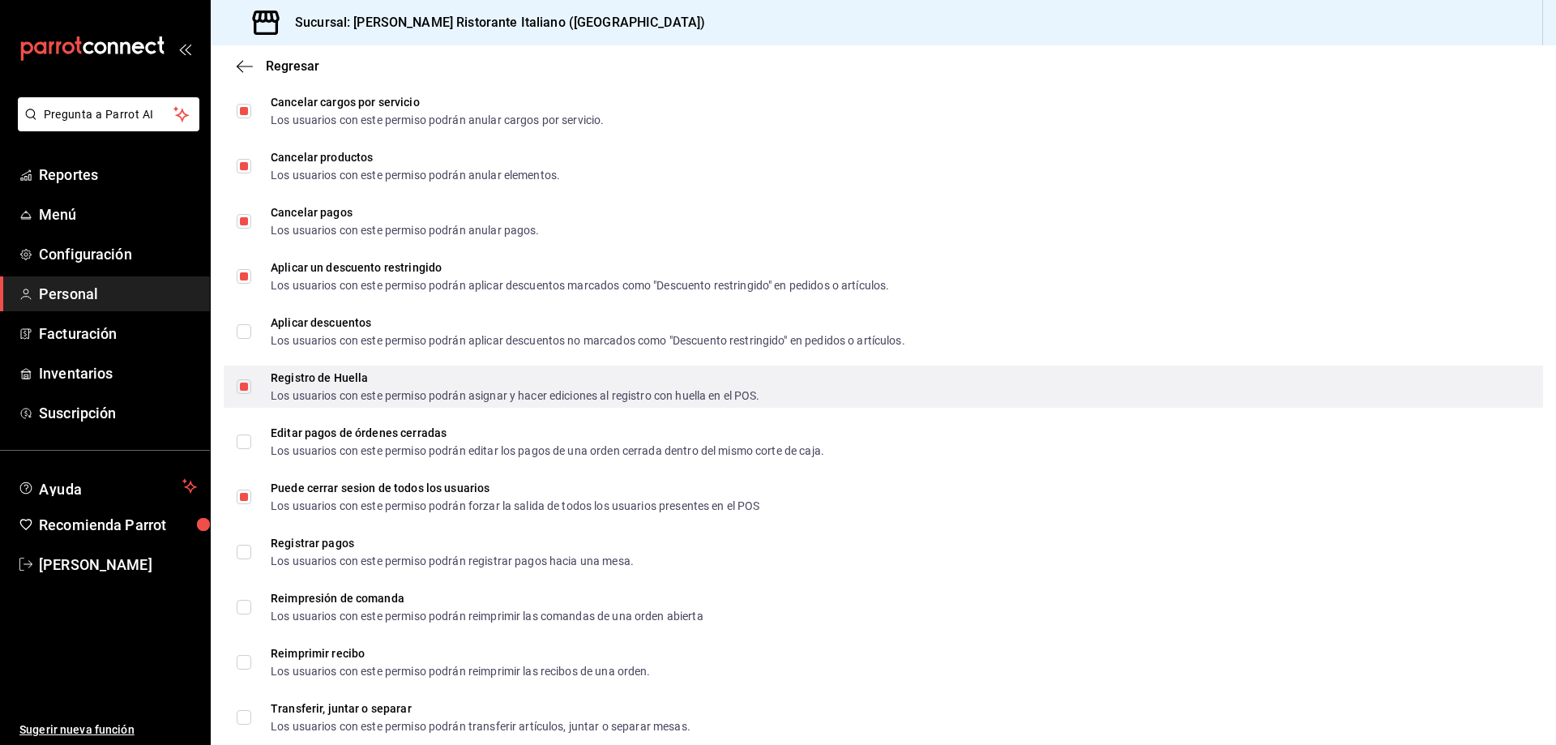
scroll to position [1885, 0]
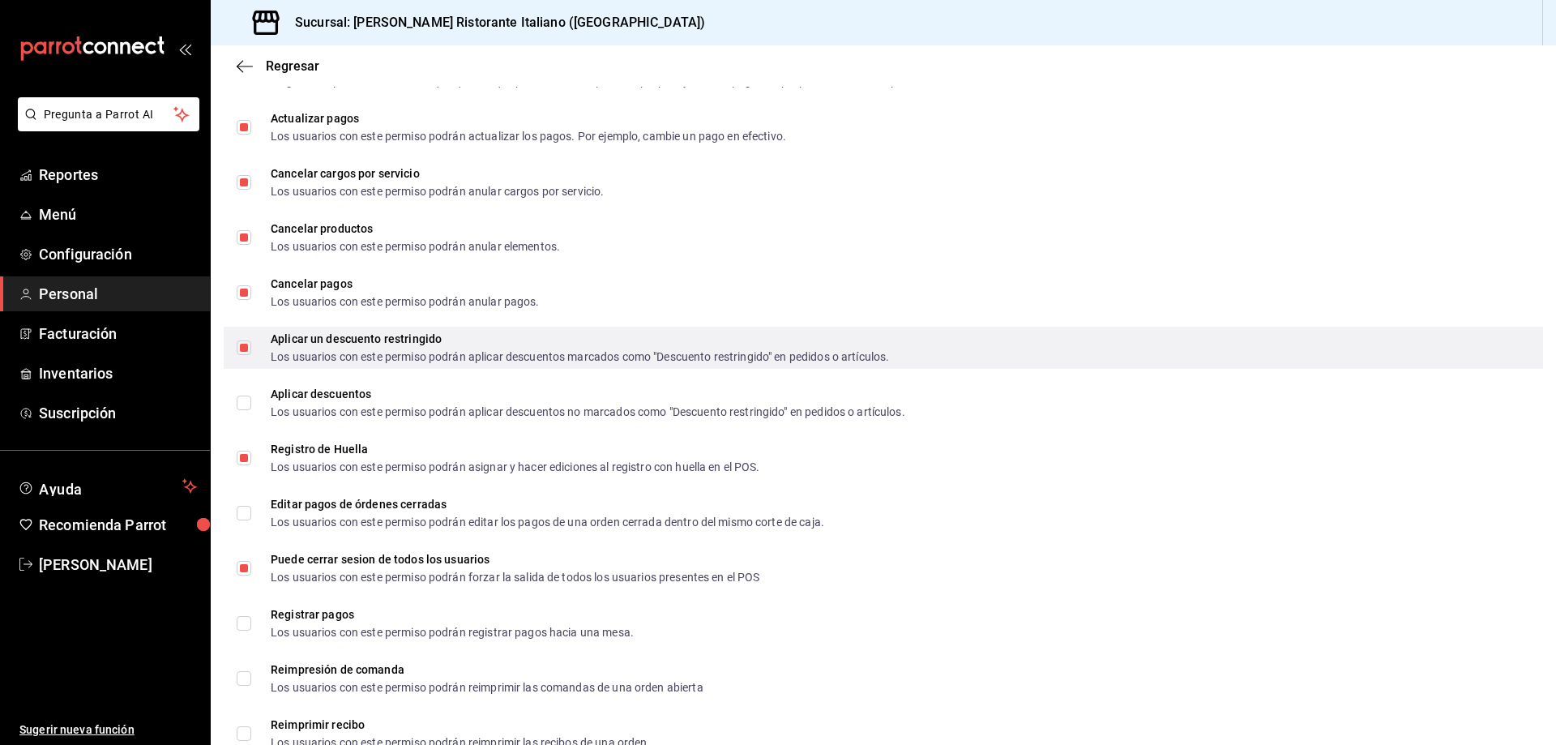
click at [247, 342] on input "Aplicar un descuento restringido Los usuarios con este permiso podrán aplicar d…" at bounding box center [244, 347] width 15 height 15
checkbox input "false"
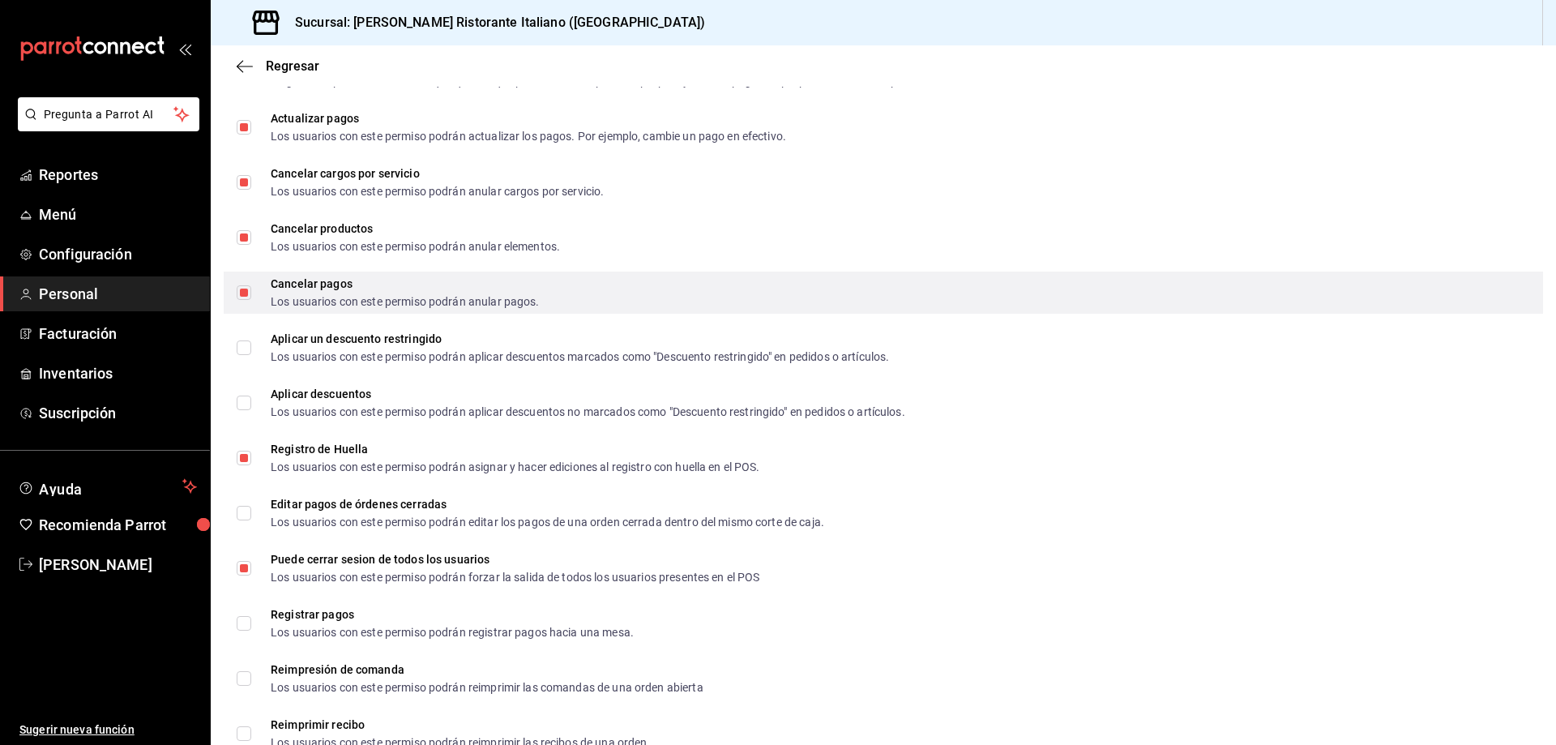
click at [244, 293] on input "Cancelar pagos Los usuarios con este permiso podrán anular pagos." at bounding box center [244, 292] width 15 height 15
checkbox input "false"
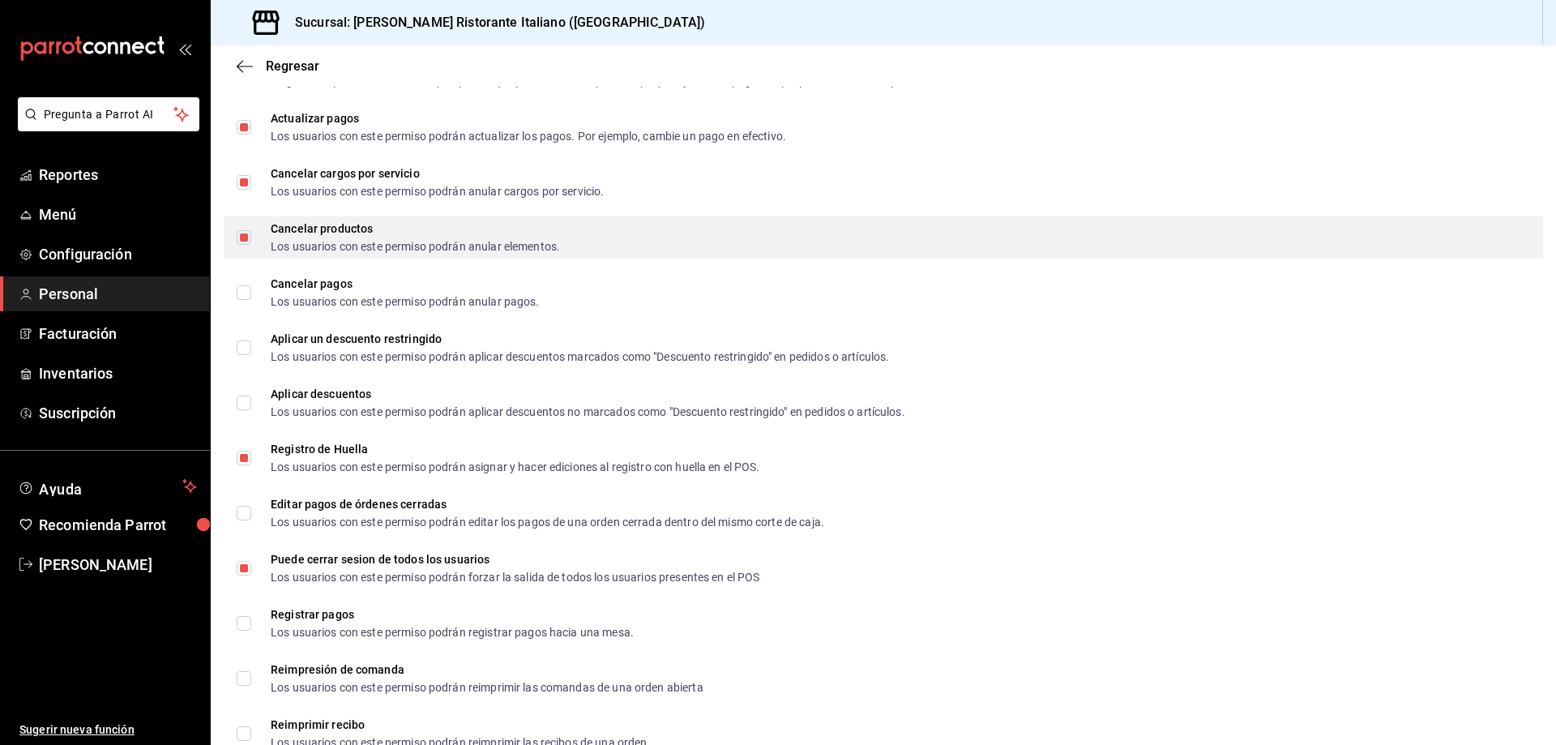
click at [245, 236] on input "Cancelar productos Los usuarios con este permiso podrán anular elementos." at bounding box center [244, 237] width 15 height 15
checkbox input "false"
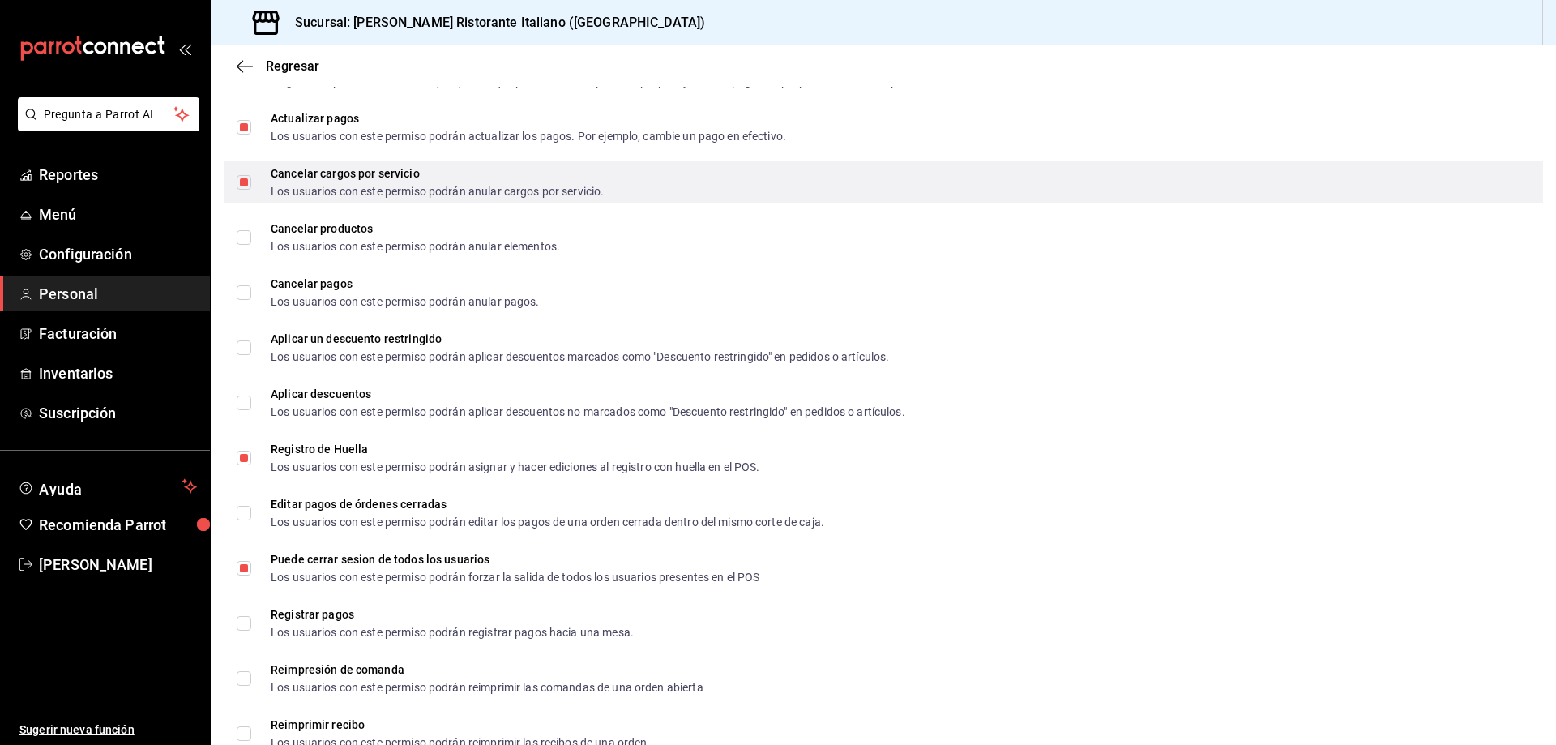
click at [245, 182] on input "Cancelar cargos por servicio Los usuarios con este permiso podrán anular cargos…" at bounding box center [244, 182] width 15 height 15
checkbox input "false"
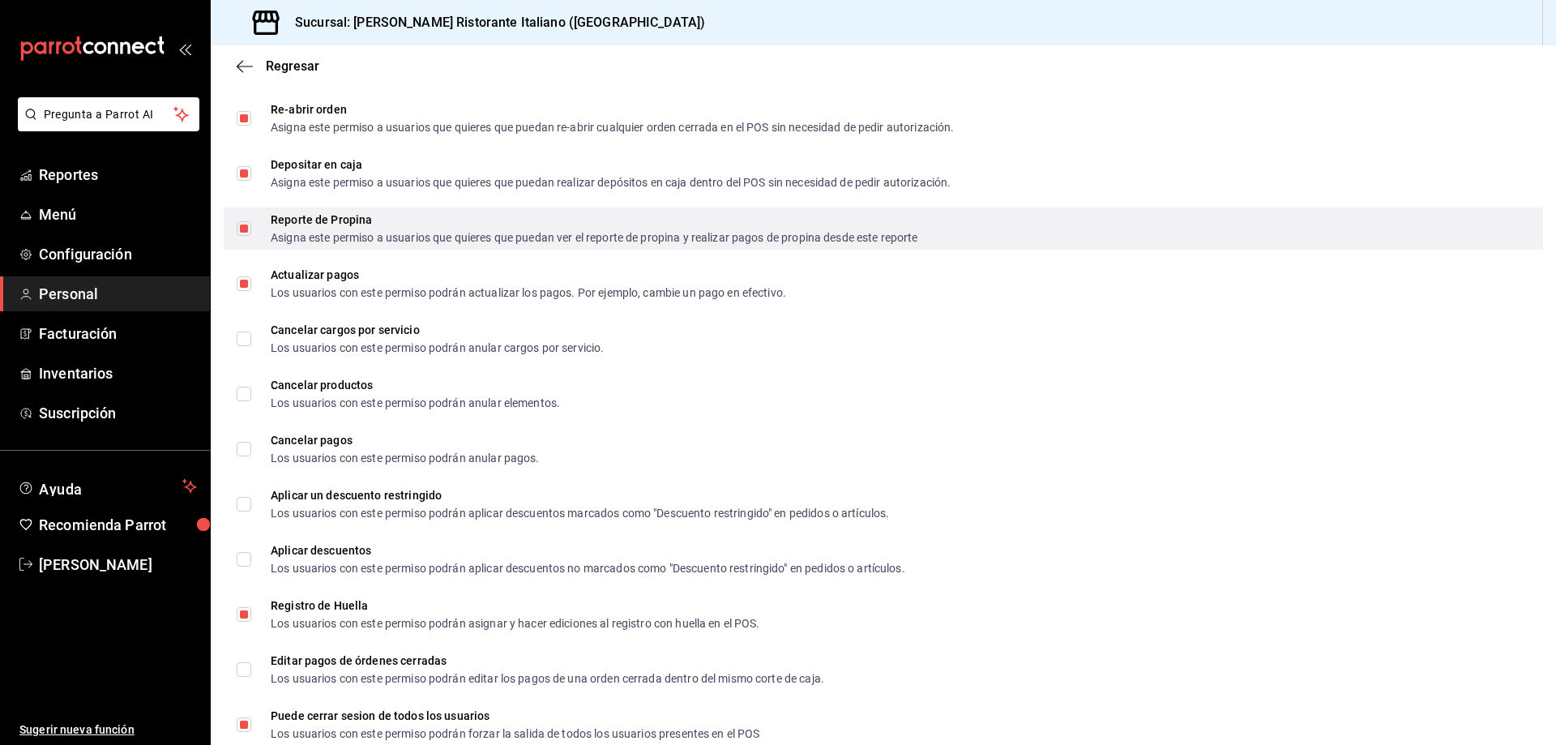
scroll to position [1723, 0]
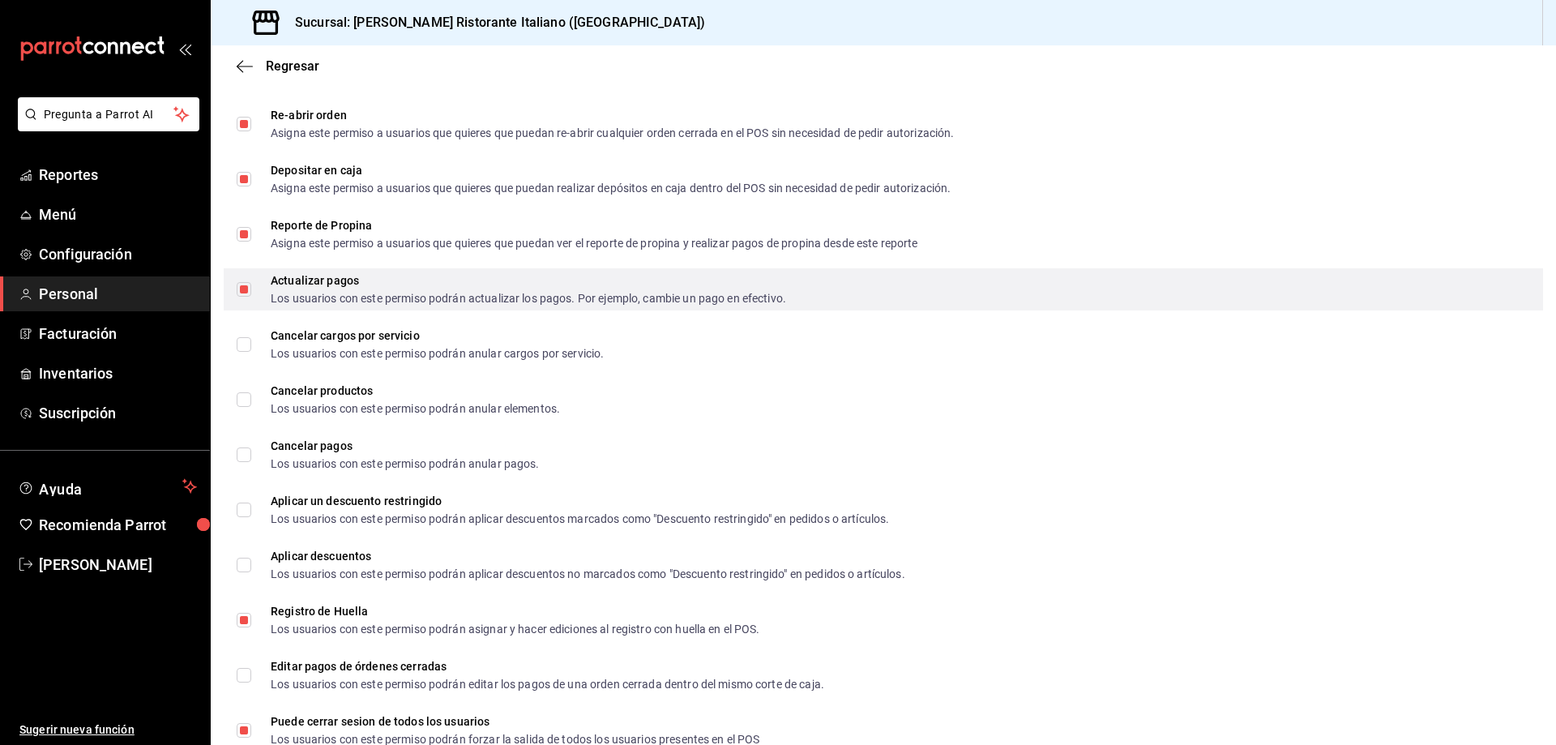
click at [242, 288] on input "Actualizar pagos Los usuarios con este permiso podrán actualizar los pagos. Por…" at bounding box center [244, 289] width 15 height 15
checkbox input "false"
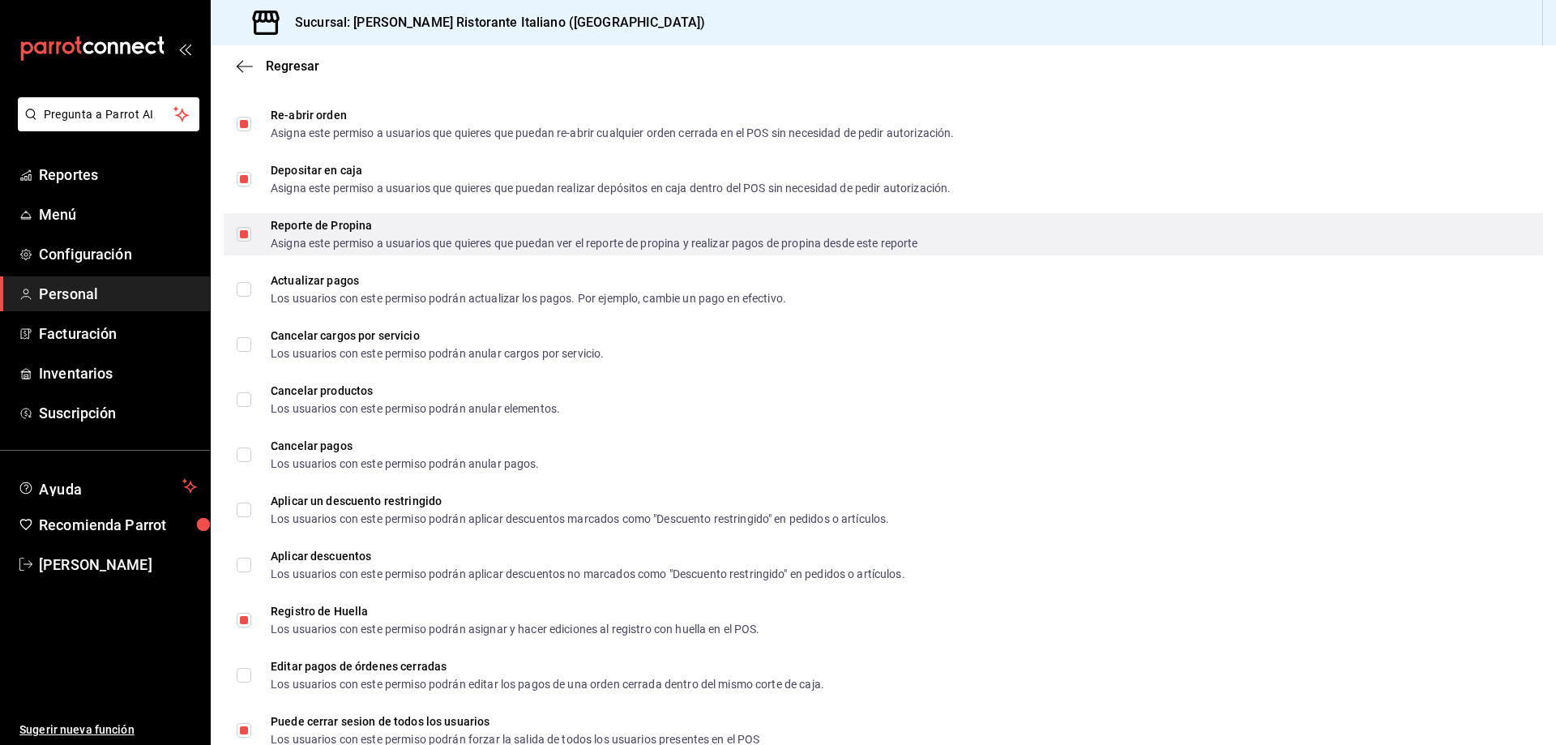
click at [245, 232] on input "Reporte de Propina Asigna este permiso a usuarios que quieres que puedan ver el…" at bounding box center [244, 234] width 15 height 15
checkbox input "false"
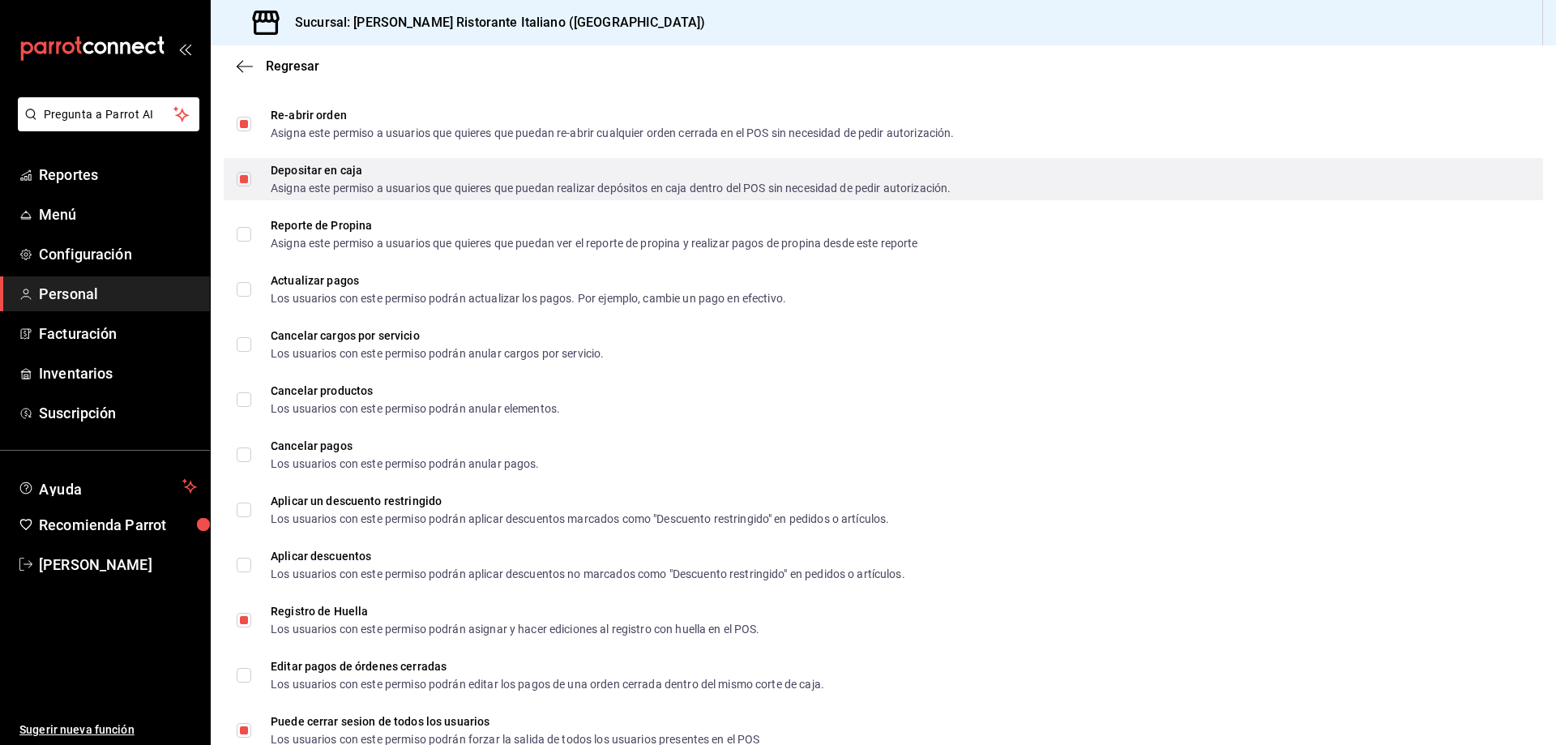
click at [248, 176] on input "Depositar en caja Asigna este permiso a usuarios que quieres que puedan realiza…" at bounding box center [244, 179] width 15 height 15
checkbox input "false"
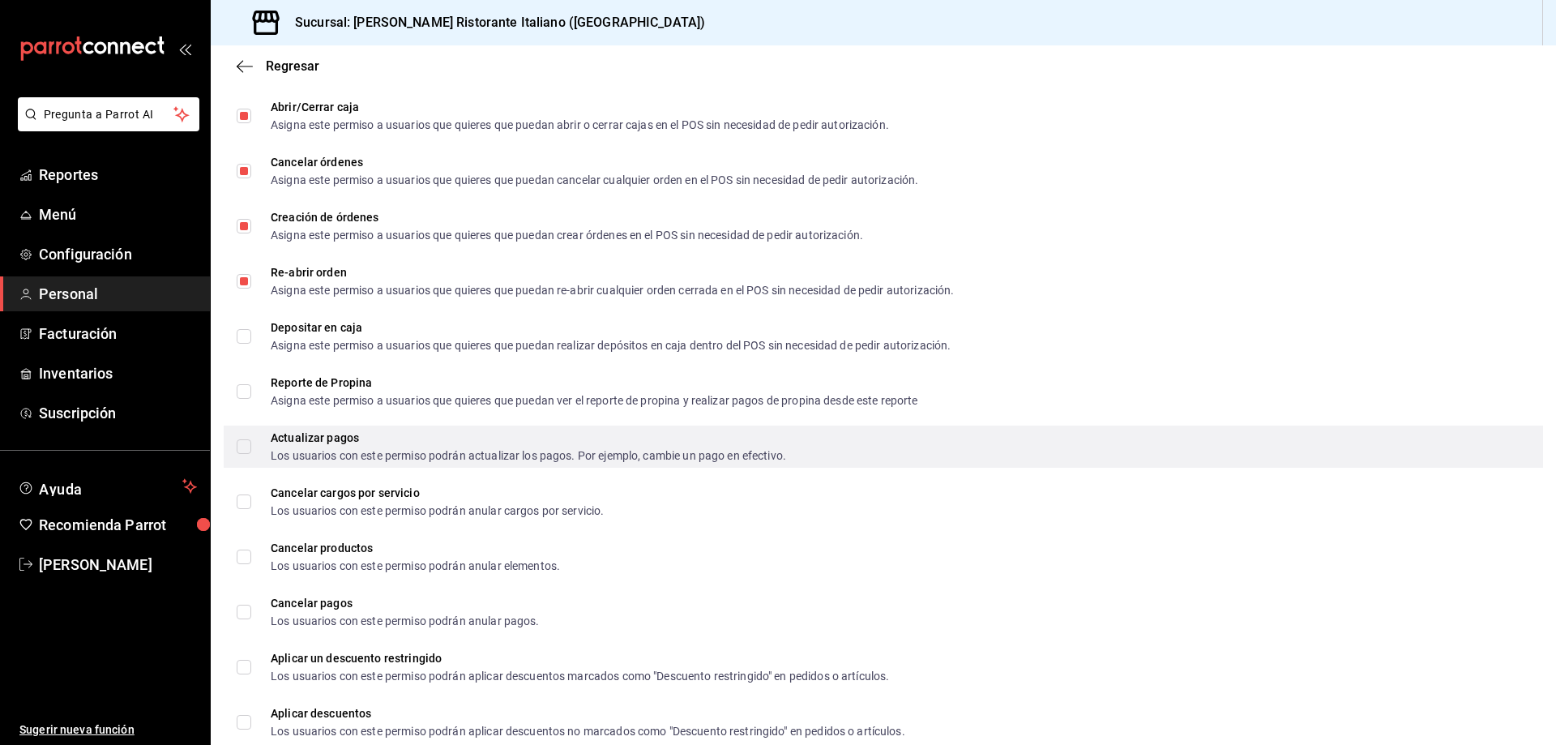
scroll to position [1561, 0]
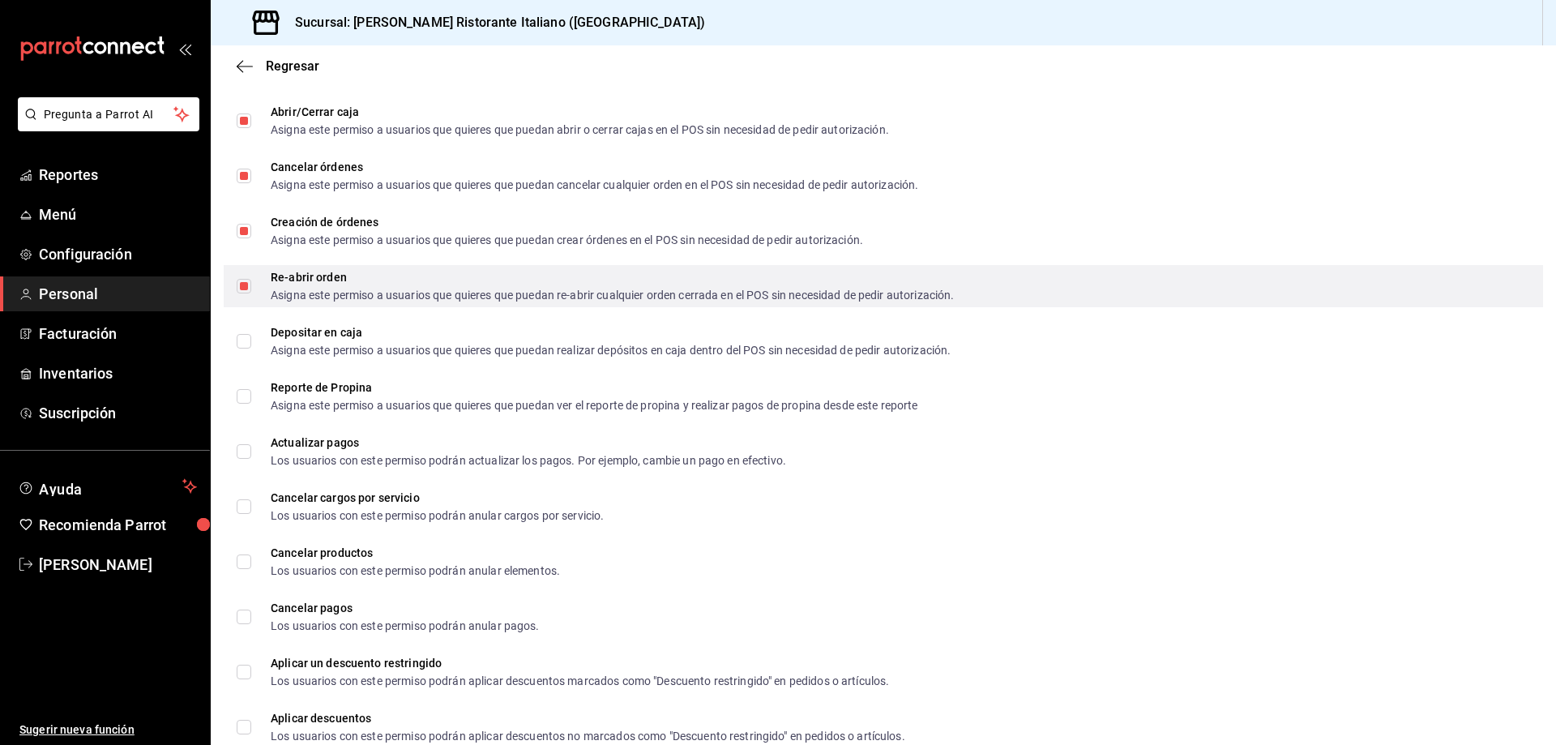
click at [245, 284] on input "Re-abrir orden Asigna este permiso a usuarios que quieres que puedan re-abrir c…" at bounding box center [244, 286] width 15 height 15
checkbox input "false"
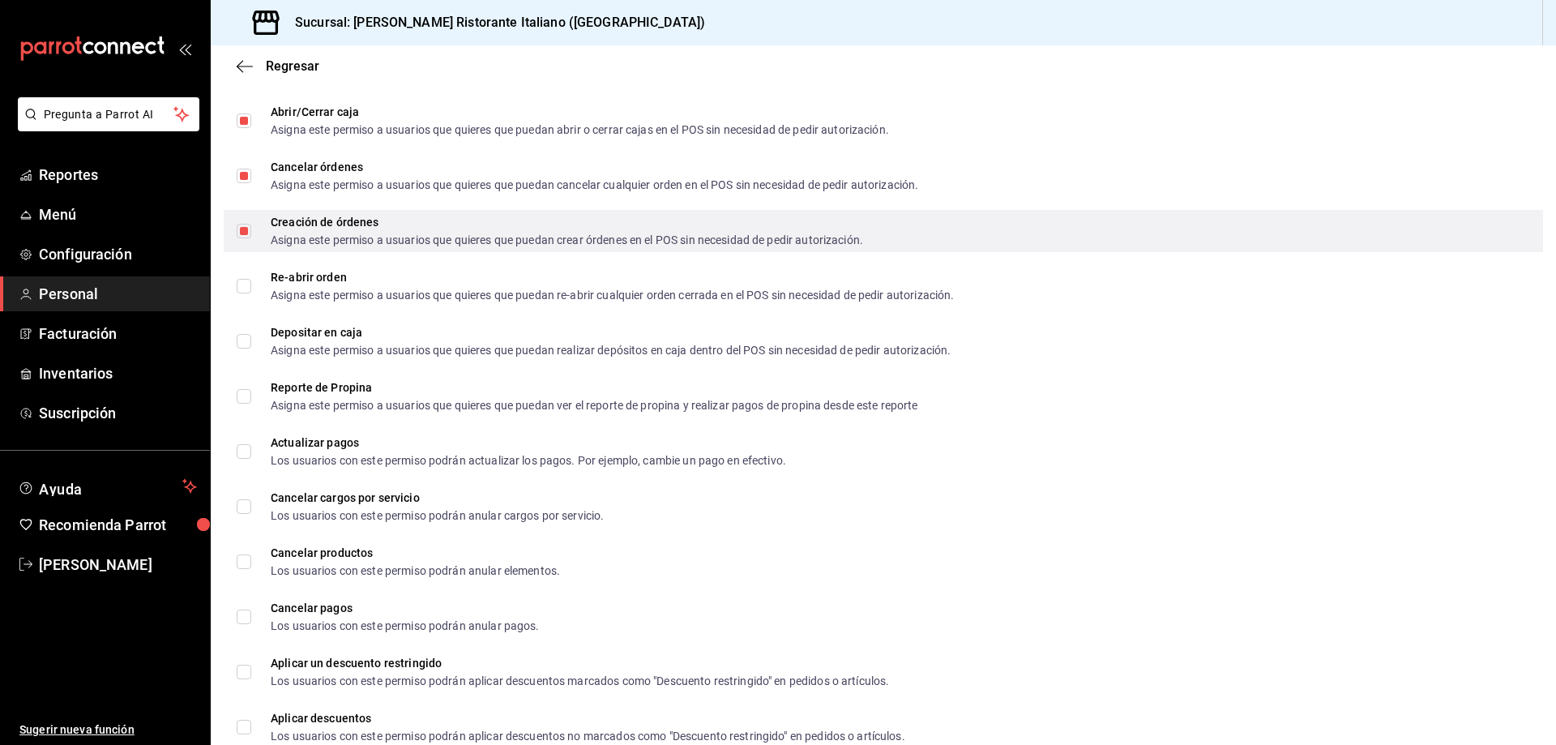
click at [244, 231] on input "Creación de órdenes Asigna este permiso a usuarios que quieres que puedan crear…" at bounding box center [244, 231] width 15 height 15
checkbox input "false"
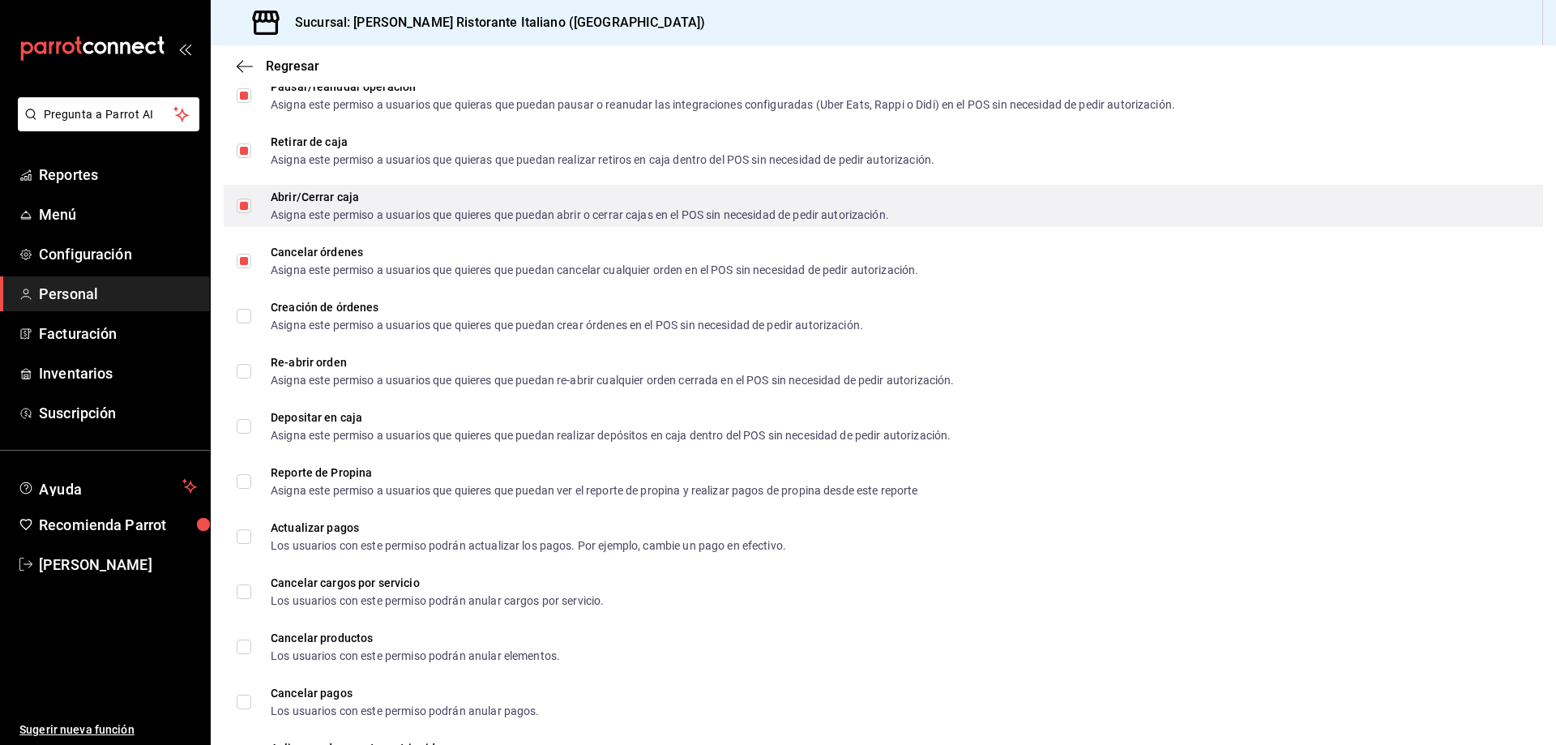
scroll to position [1399, 0]
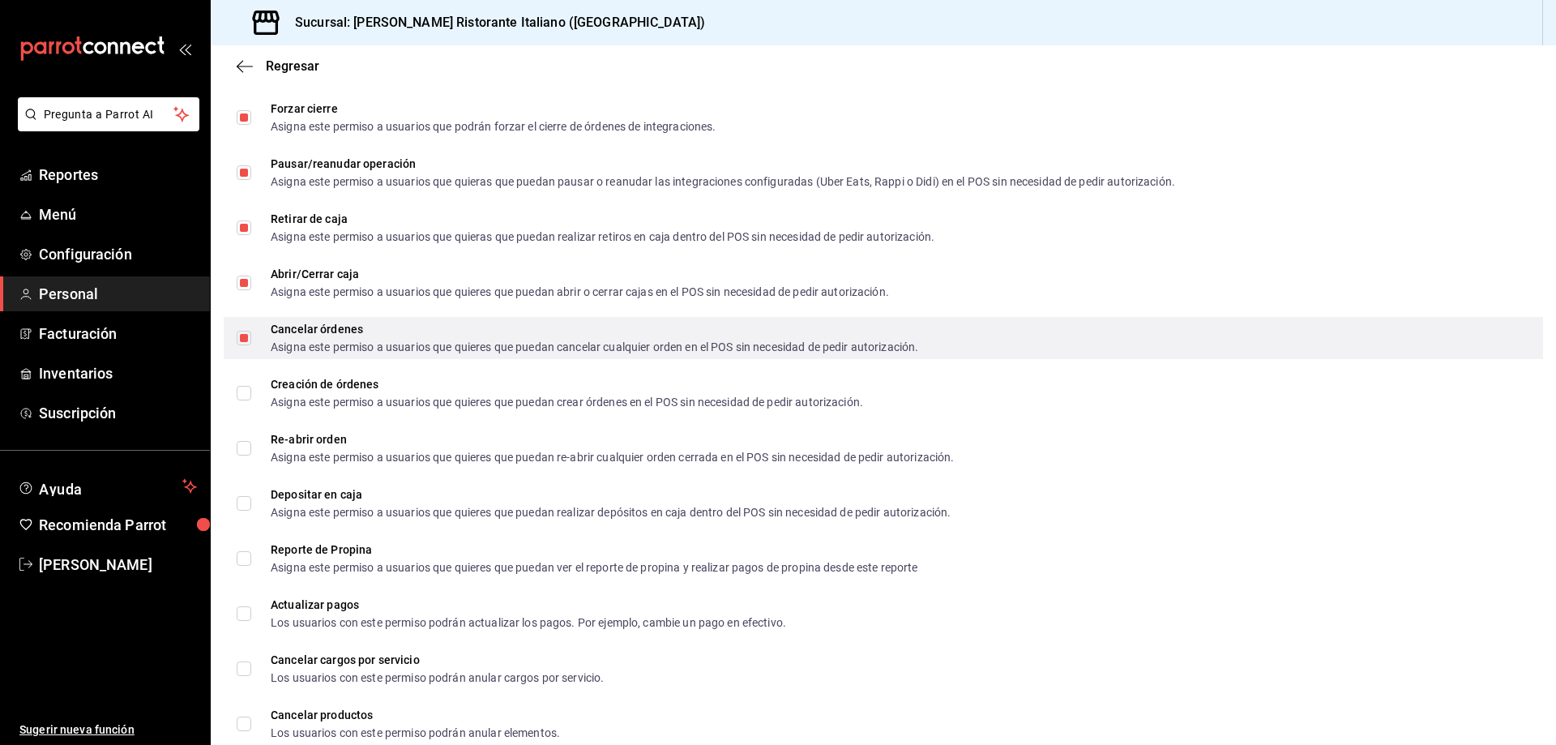
click at [246, 335] on input "Cancelar órdenes Asigna este permiso a usuarios que quieres que puedan cancelar…" at bounding box center [244, 338] width 15 height 15
checkbox input "false"
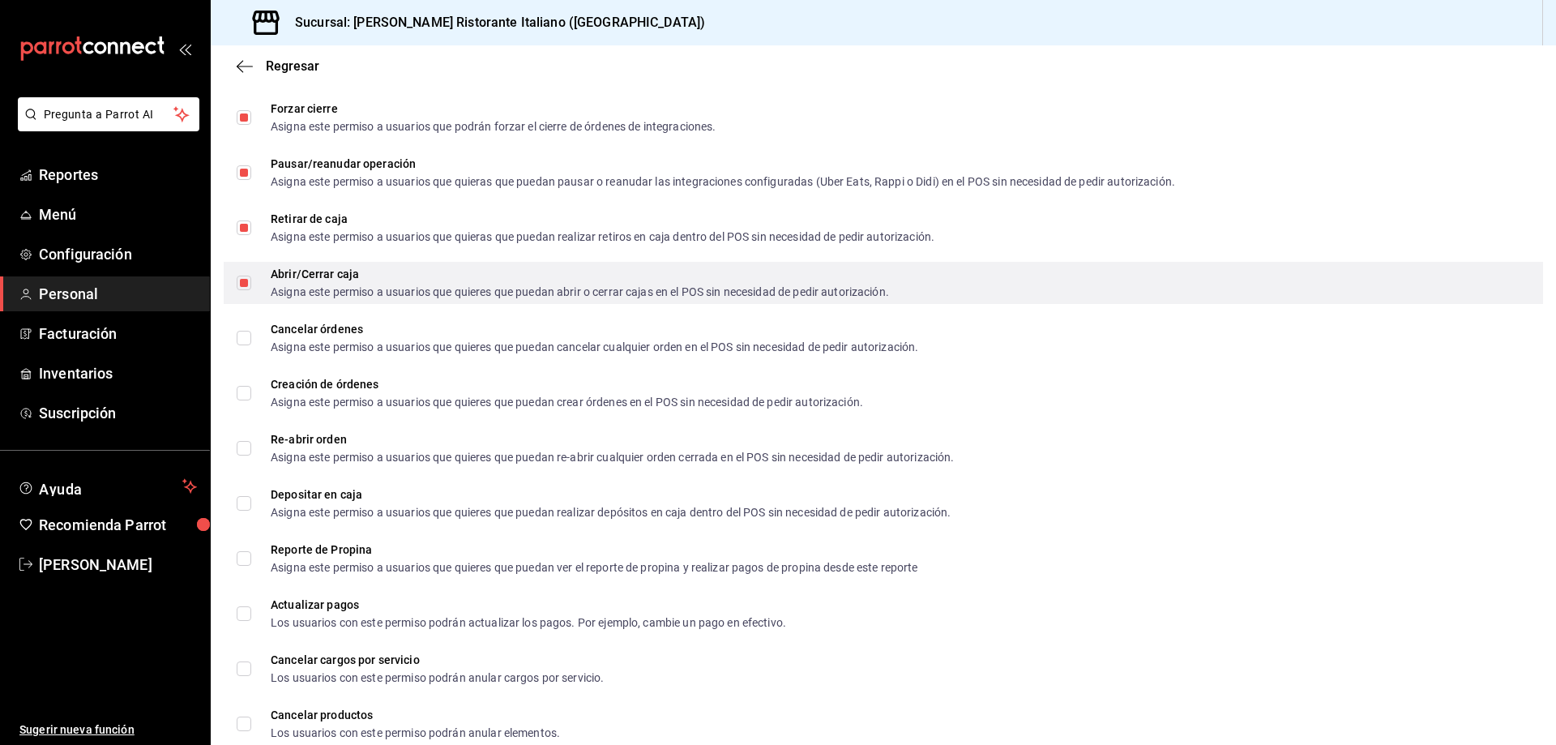
click at [247, 280] on input "Abrir/Cerrar caja Asigna este permiso a usuarios que quieres que puedan abrir o…" at bounding box center [244, 283] width 15 height 15
checkbox input "false"
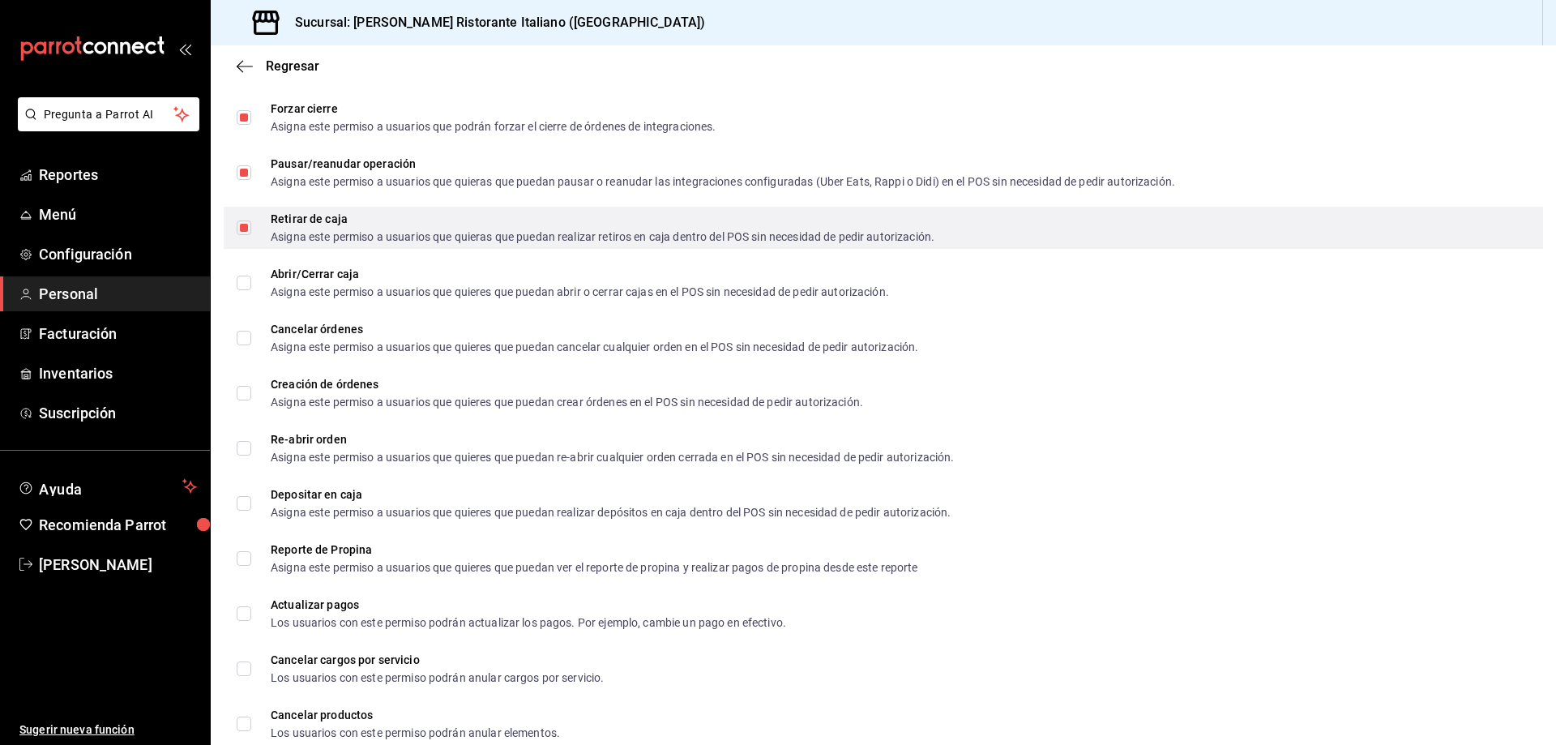
click at [239, 227] on input "Retirar de caja Asigna este permiso a usuarios que quieras que puedan realizar …" at bounding box center [244, 227] width 15 height 15
checkbox input "false"
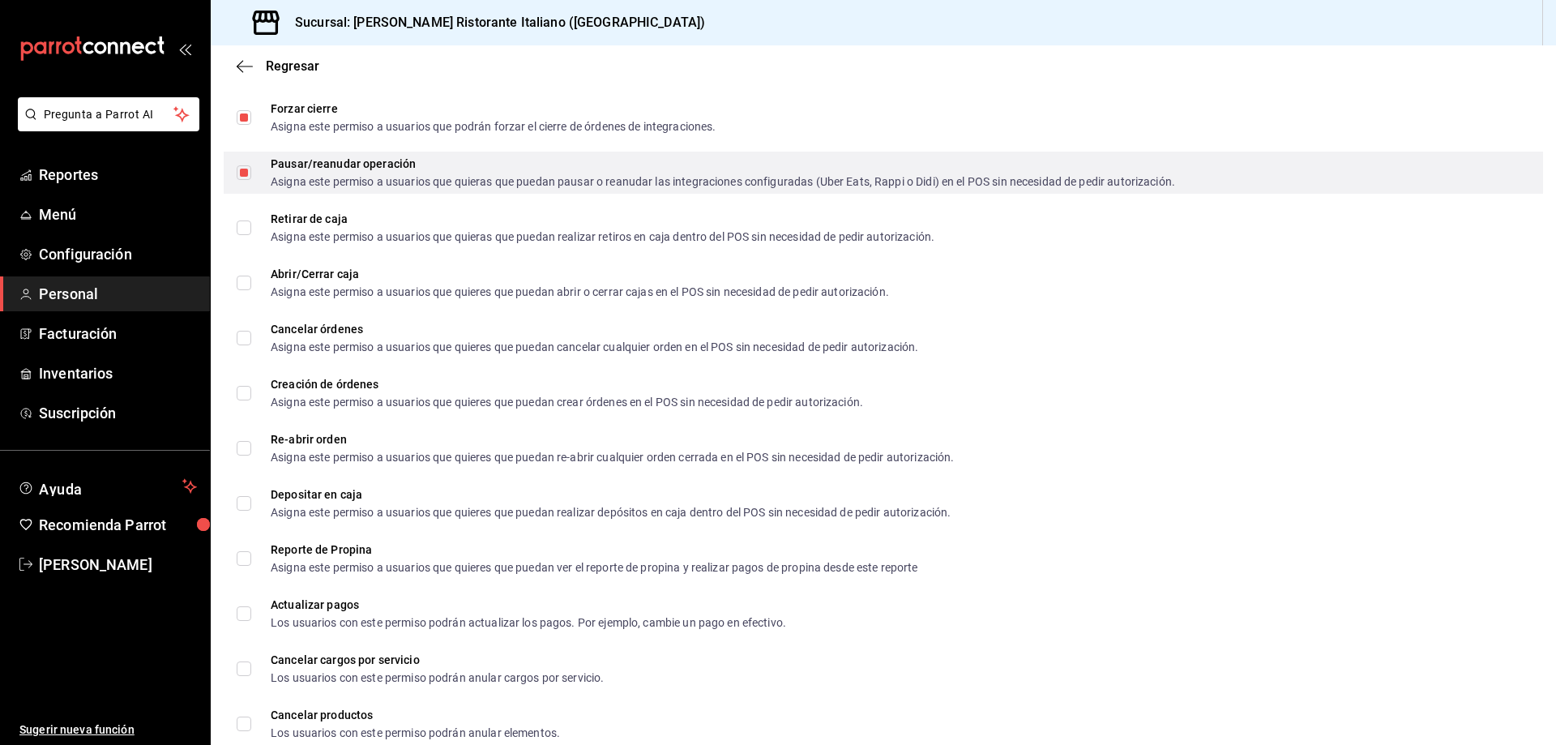
click at [244, 177] on input "Pausar/reanudar operación Asigna este permiso a usuarios que quieras que puedan…" at bounding box center [244, 172] width 15 height 15
checkbox input "false"
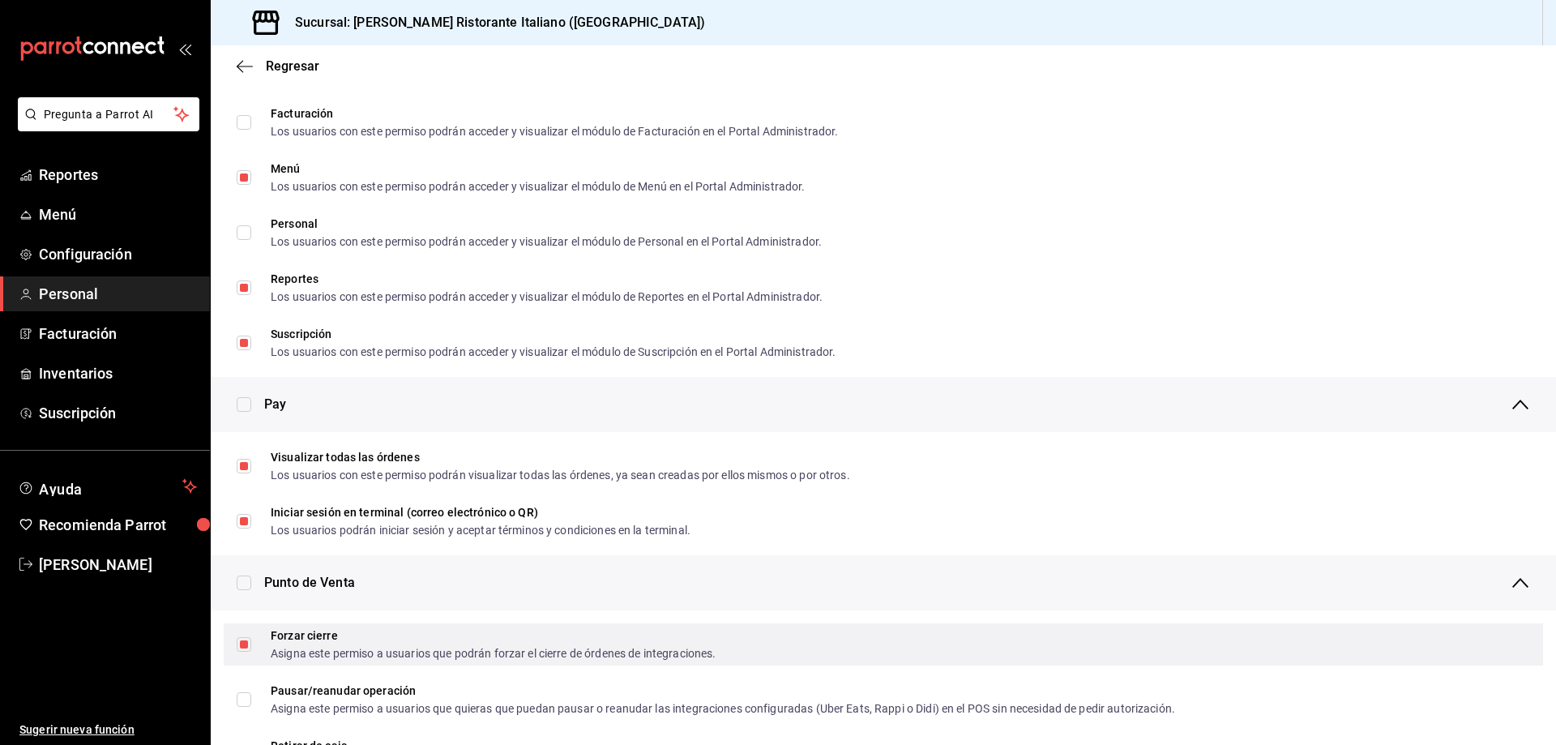
scroll to position [831, 0]
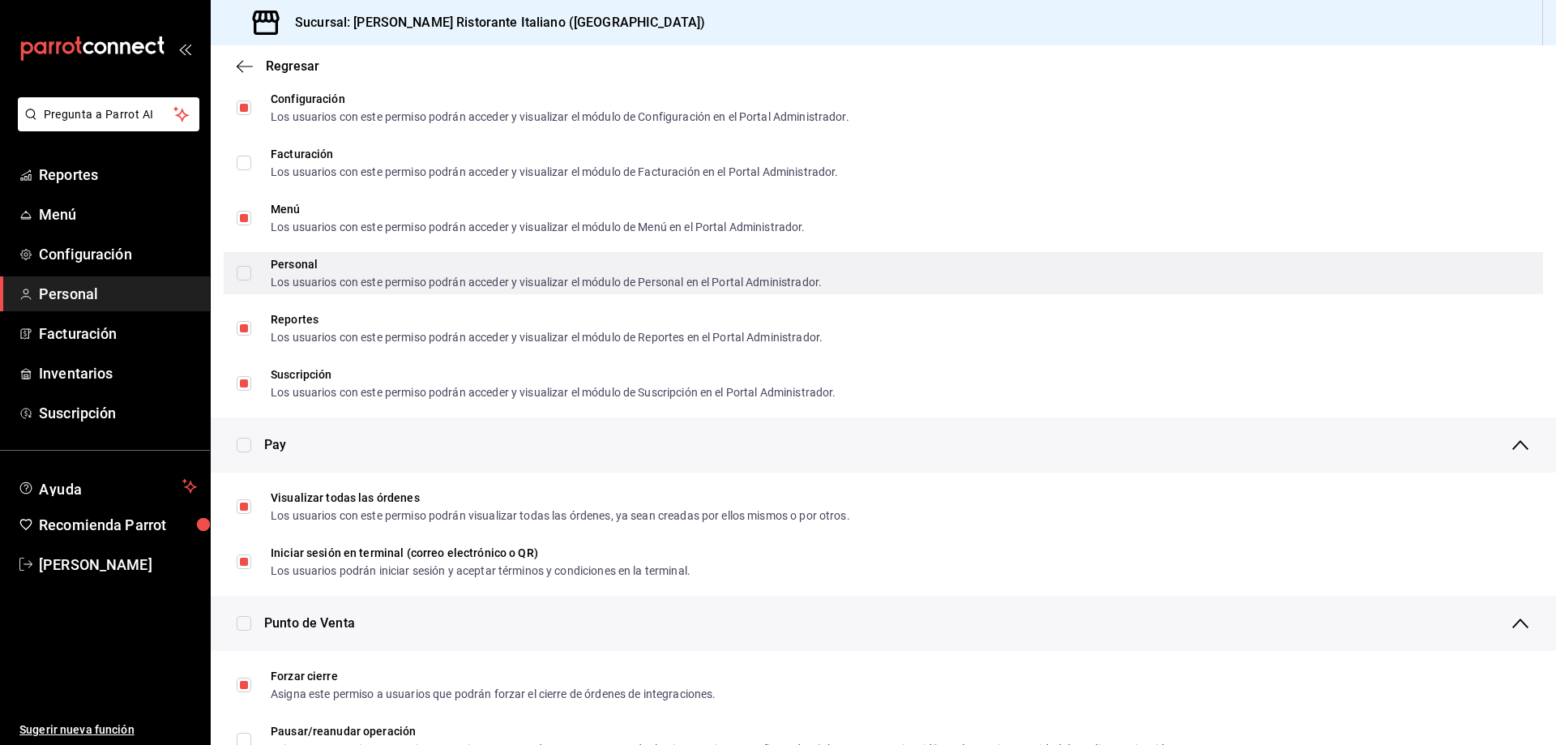
click at [245, 274] on input "Personal Los usuarios con este permiso podrán acceder y visualizar el módulo de…" at bounding box center [244, 273] width 15 height 15
checkbox input "true"
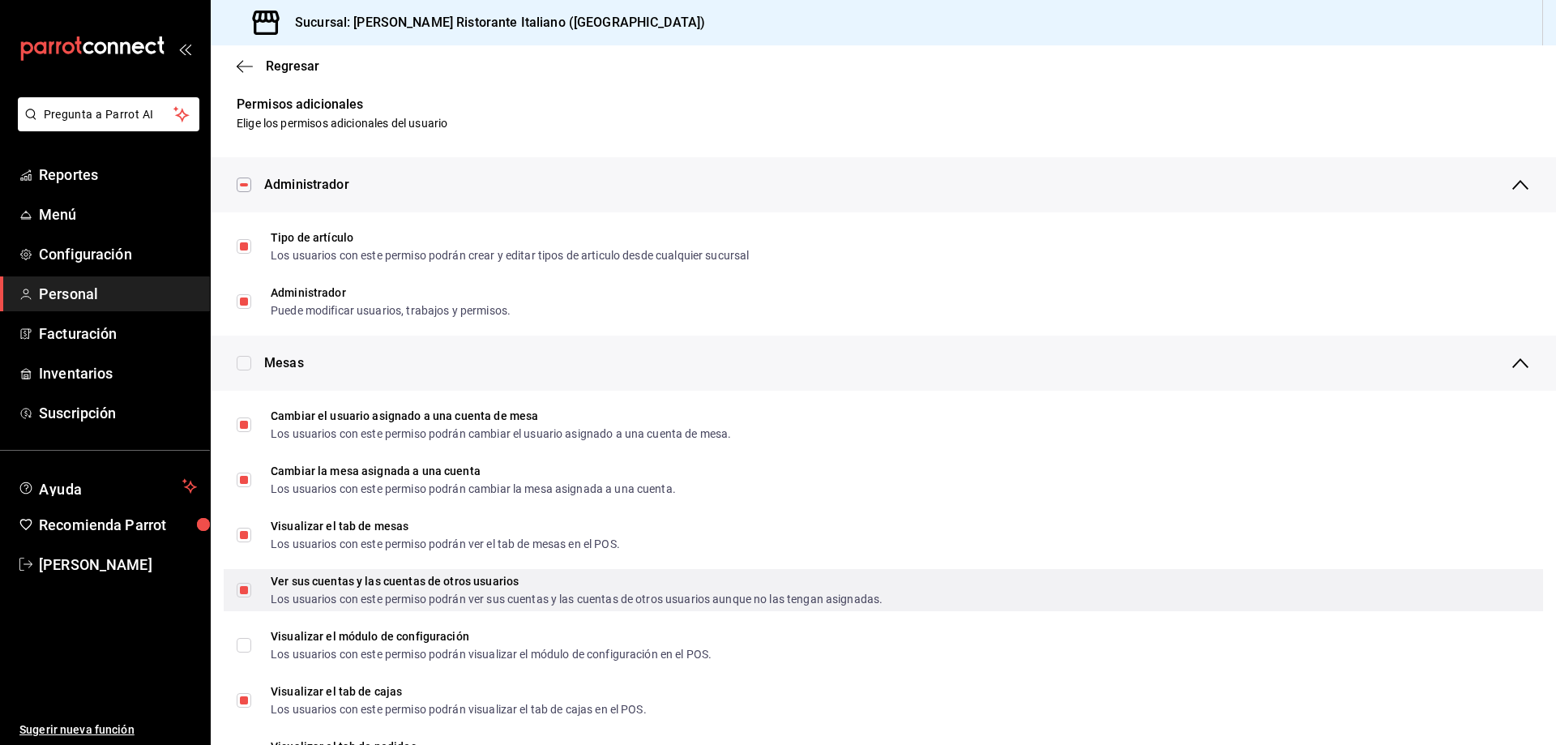
scroll to position [0, 0]
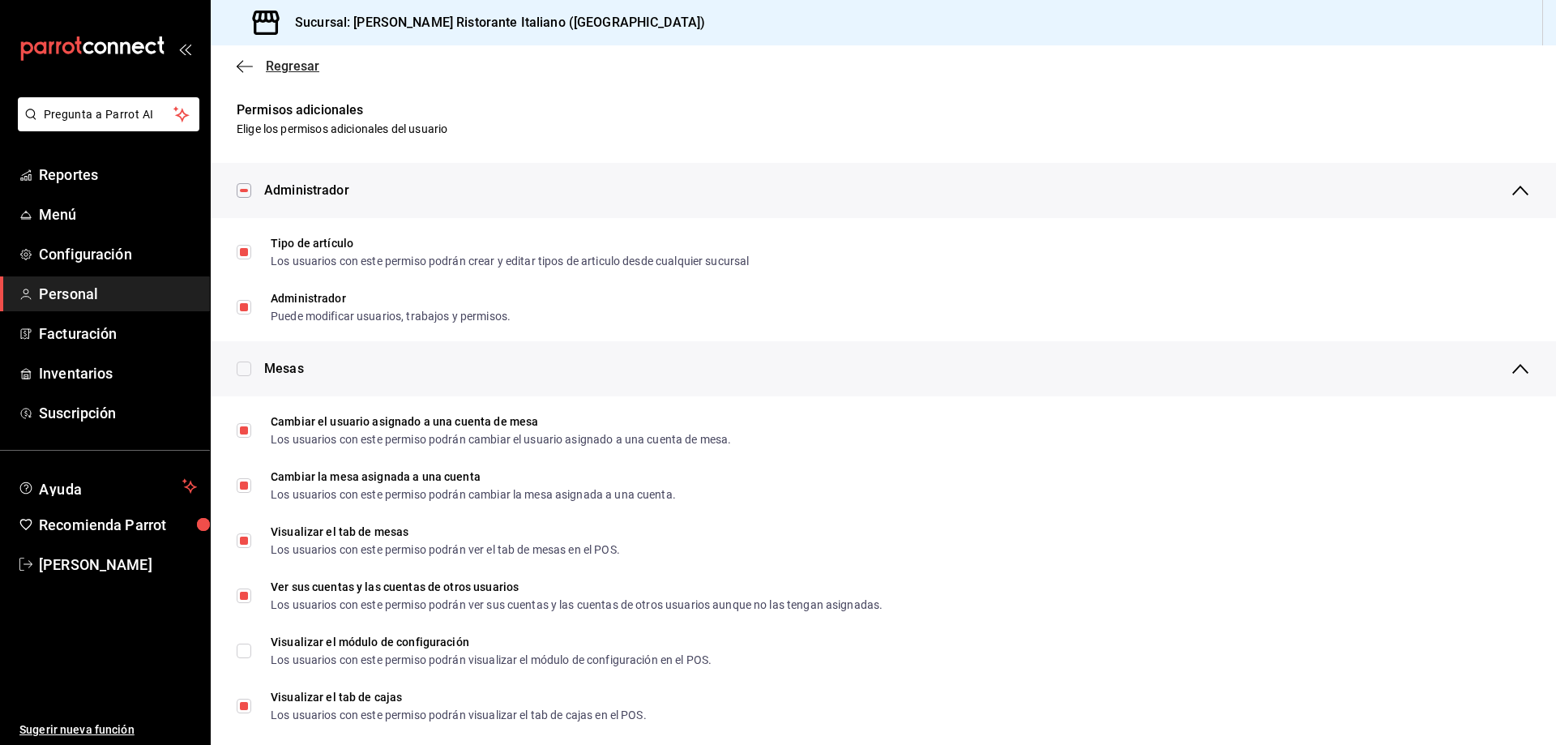
click at [292, 64] on span "Regresar" at bounding box center [292, 65] width 53 height 15
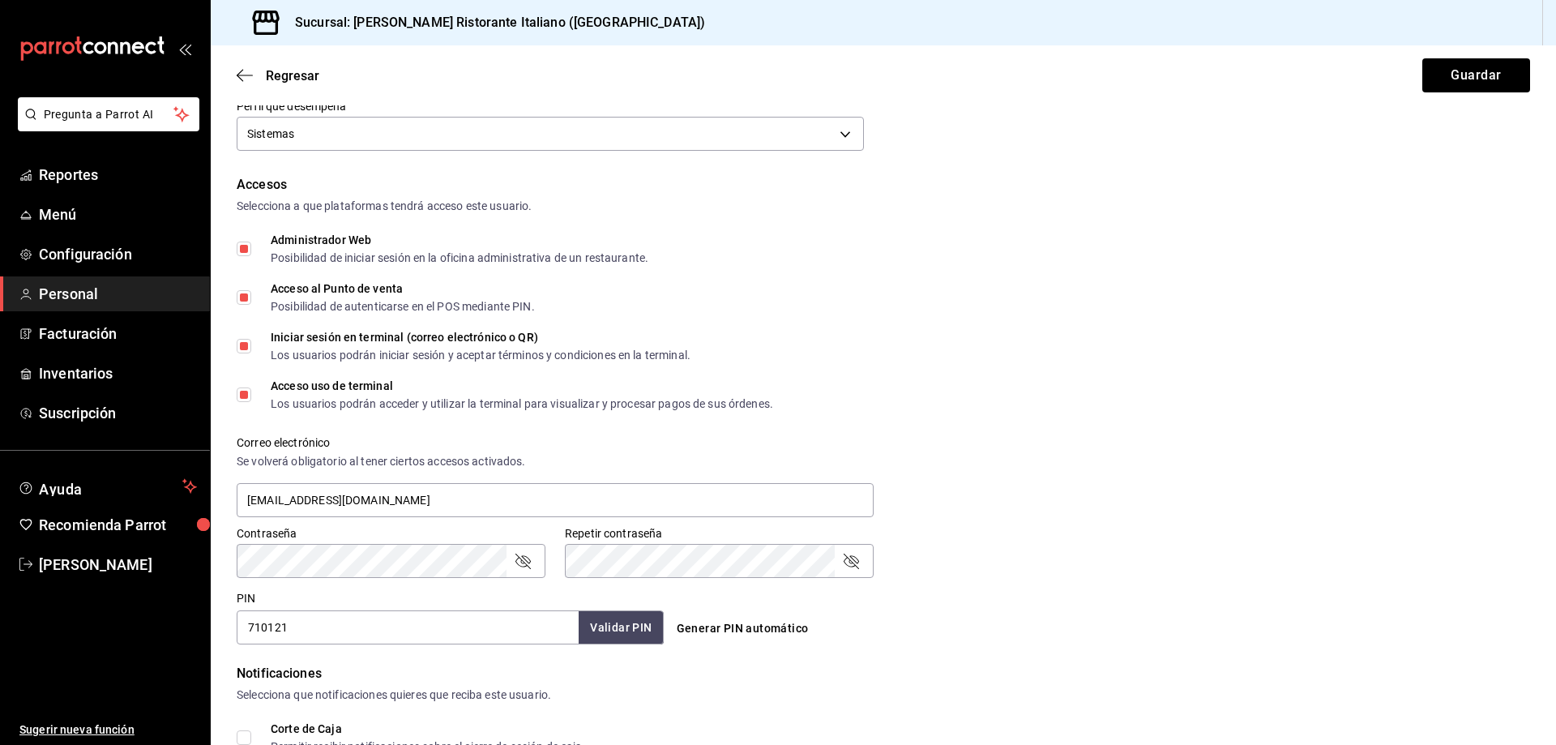
scroll to position [324, 0]
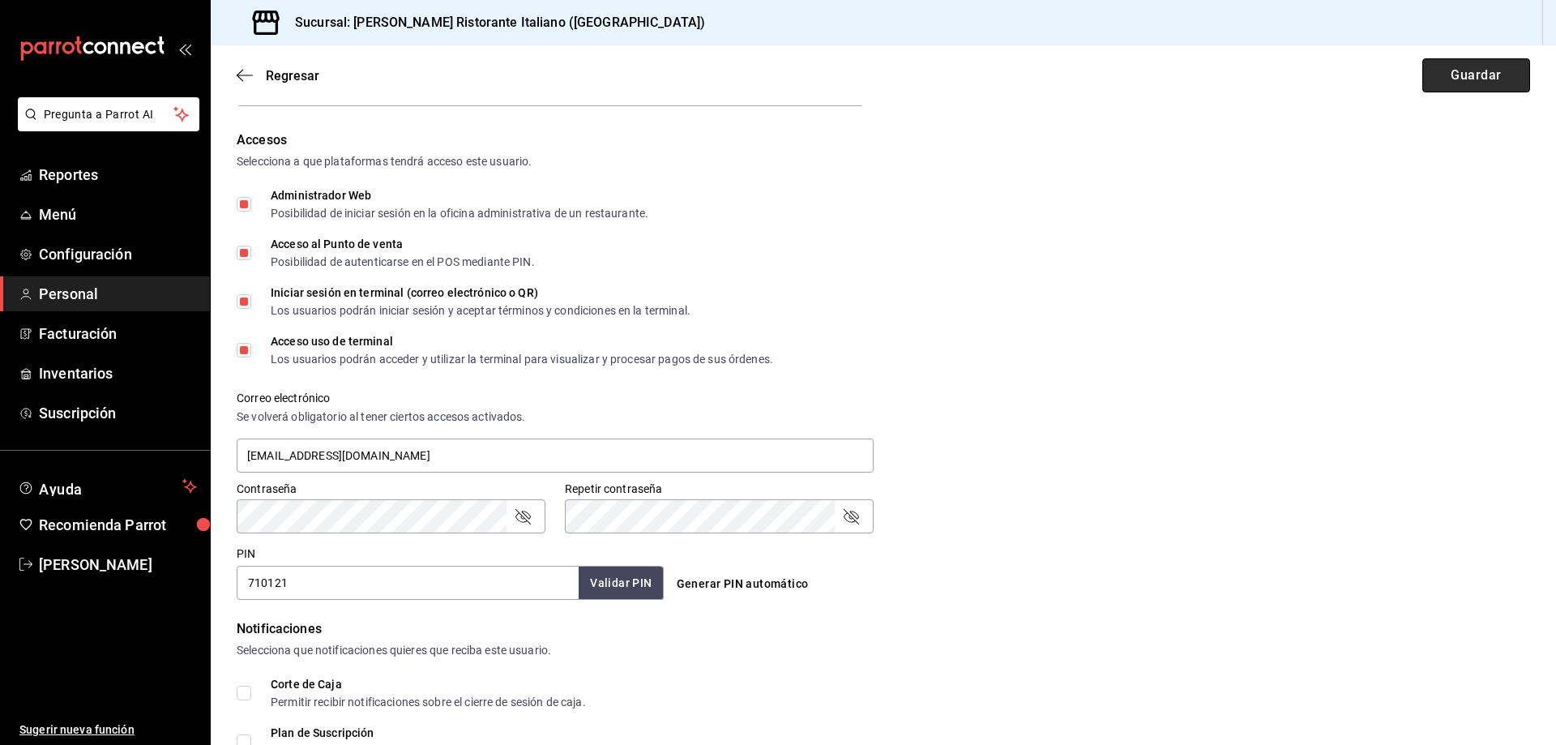
click at [1459, 81] on button "Guardar" at bounding box center [1476, 75] width 108 height 34
